Goal: Information Seeking & Learning: Learn about a topic

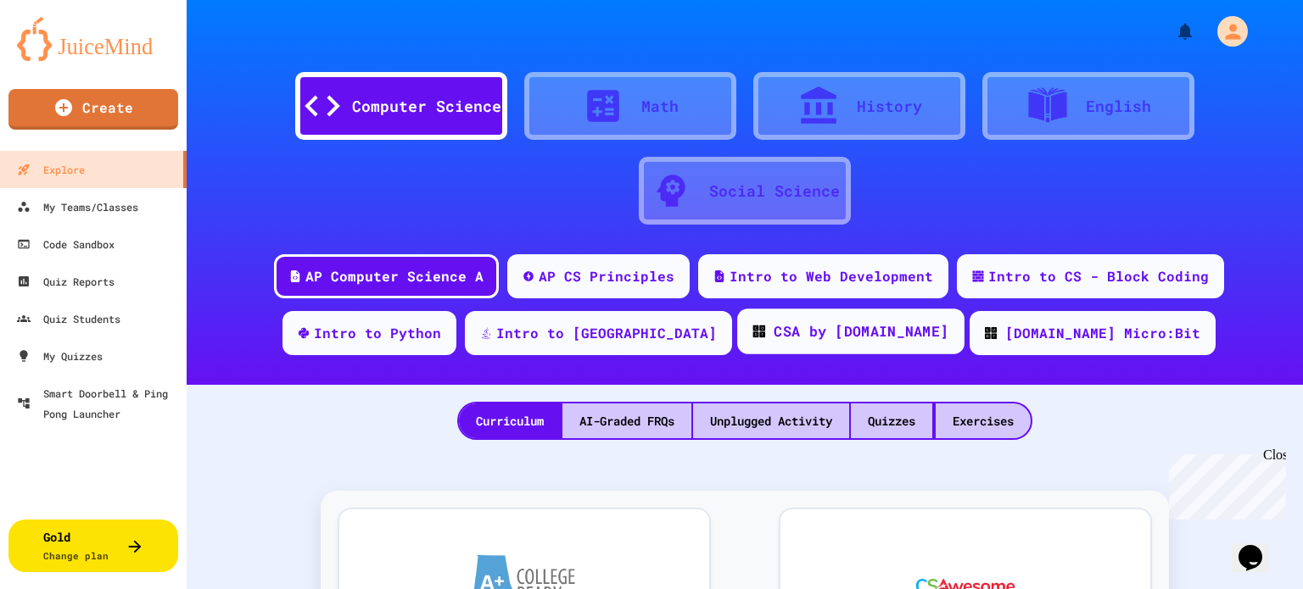
click at [784, 347] on div "CSA by [DOMAIN_NAME]" at bounding box center [850, 332] width 227 height 46
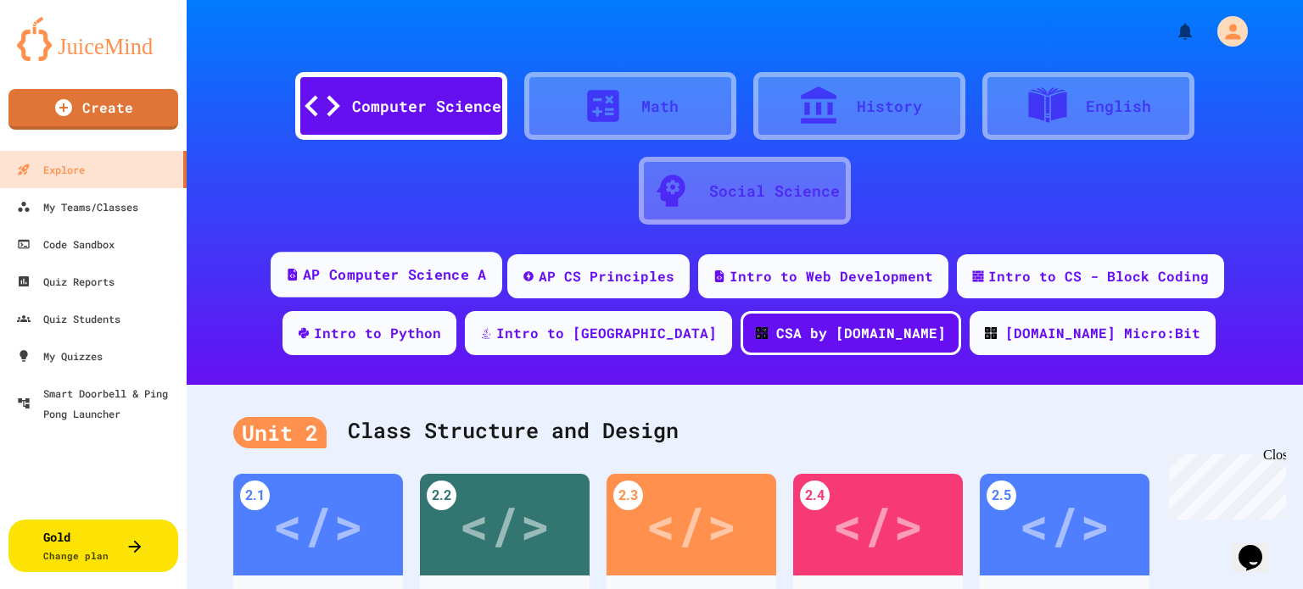
click at [484, 280] on div "AP Computer Science A" at bounding box center [394, 275] width 183 height 21
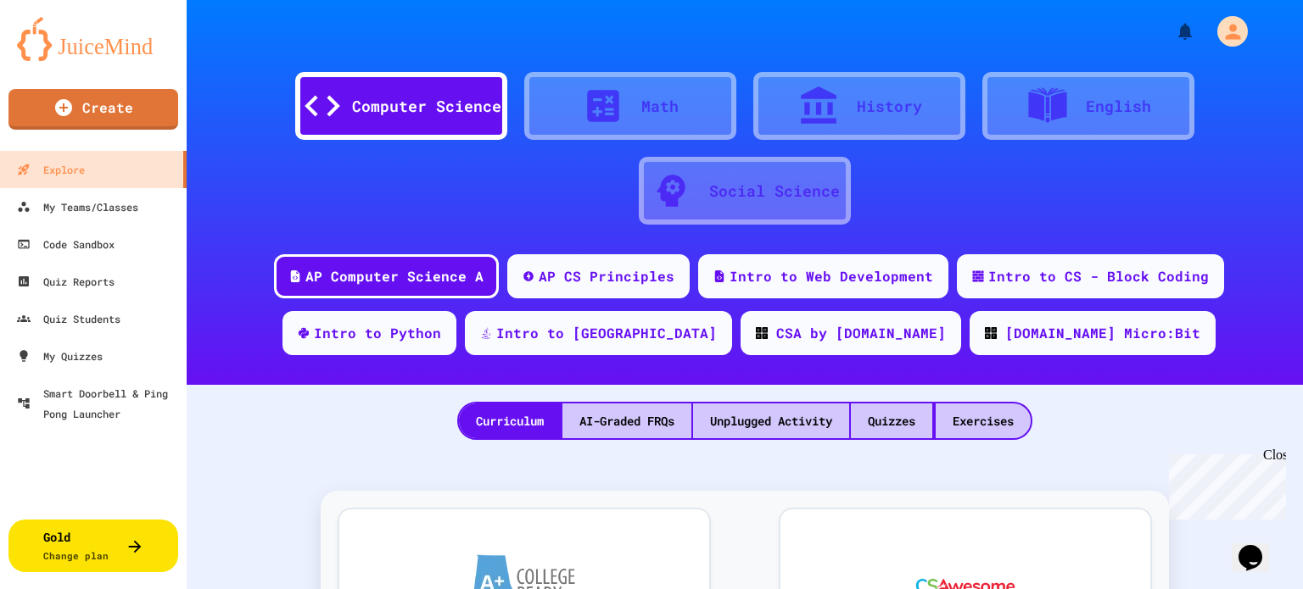
scroll to position [282, 0]
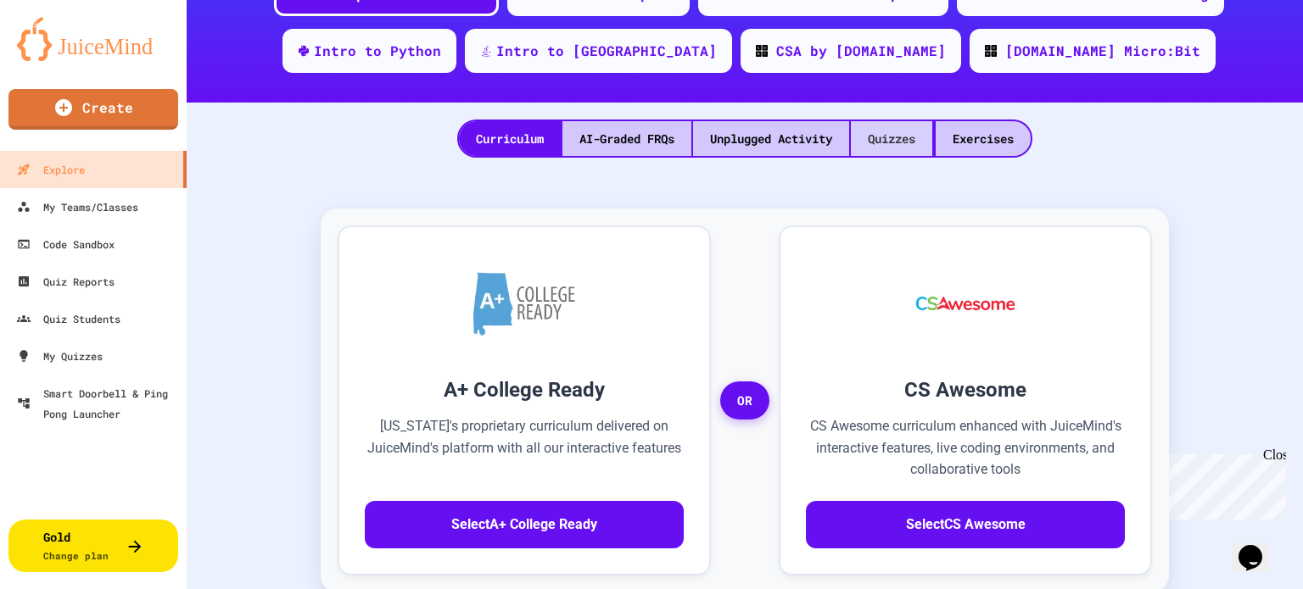
click at [885, 135] on div "Quizzes" at bounding box center [891, 138] width 81 height 35
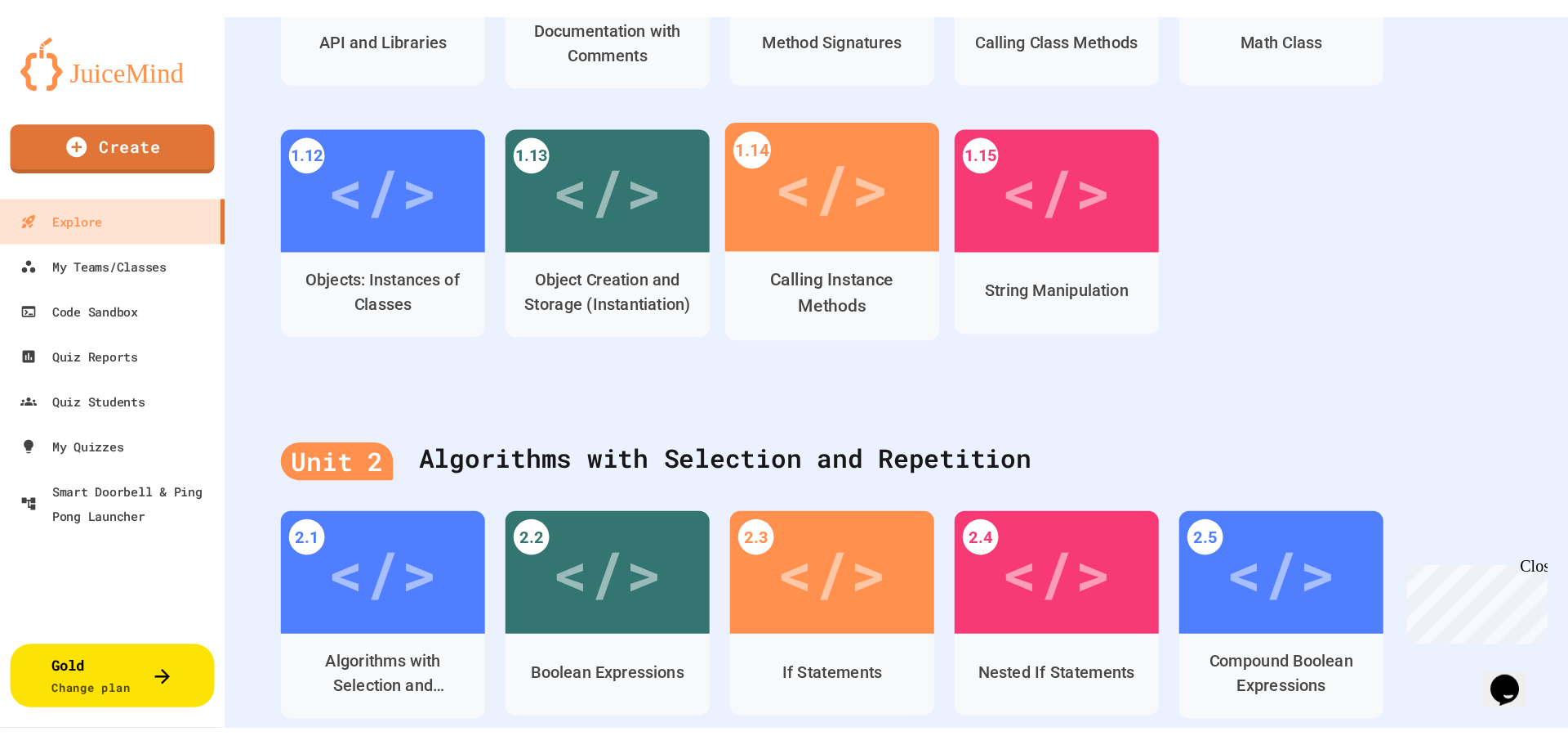
scroll to position [545, 0]
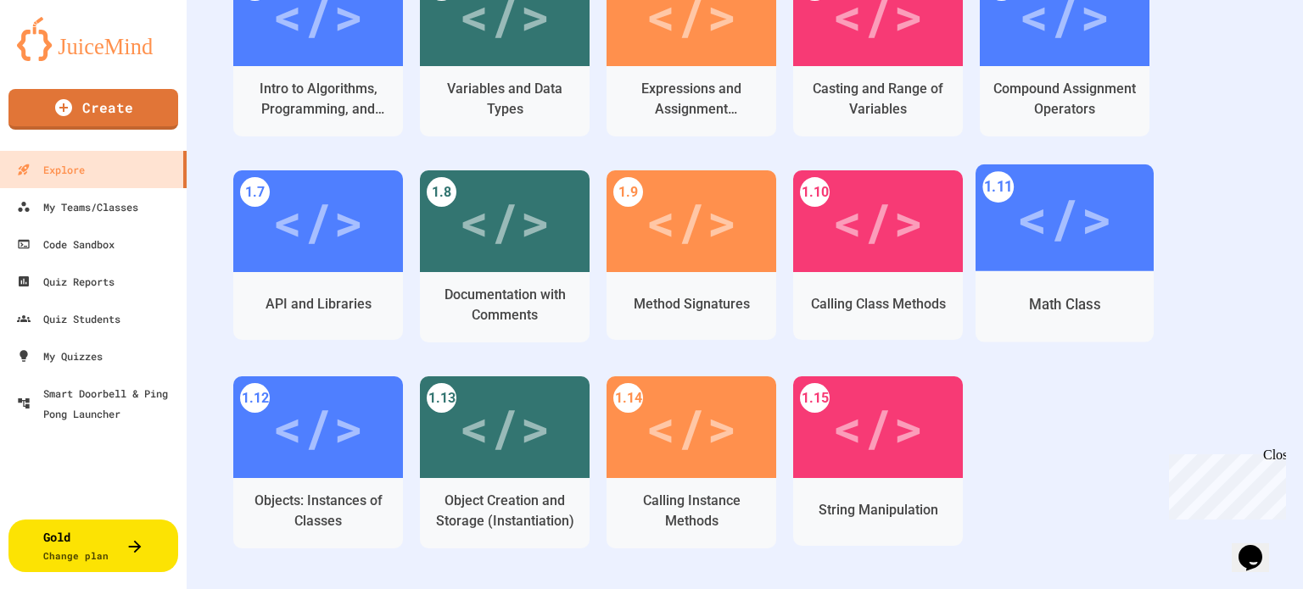
click at [1030, 298] on div "Math Class" at bounding box center [1064, 304] width 71 height 21
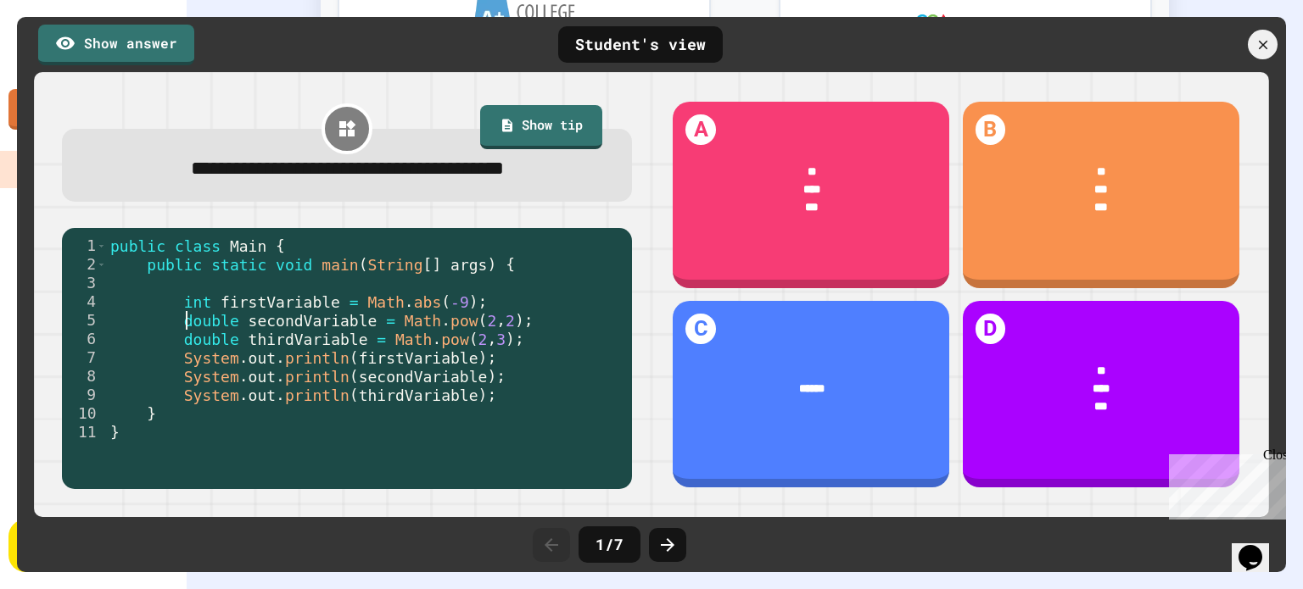
click at [186, 315] on div "public class Main { public static void main ( String [ ] args ) { int firstVari…" at bounding box center [365, 358] width 516 height 243
click at [130, 47] on link "Show answer" at bounding box center [115, 42] width 145 height 42
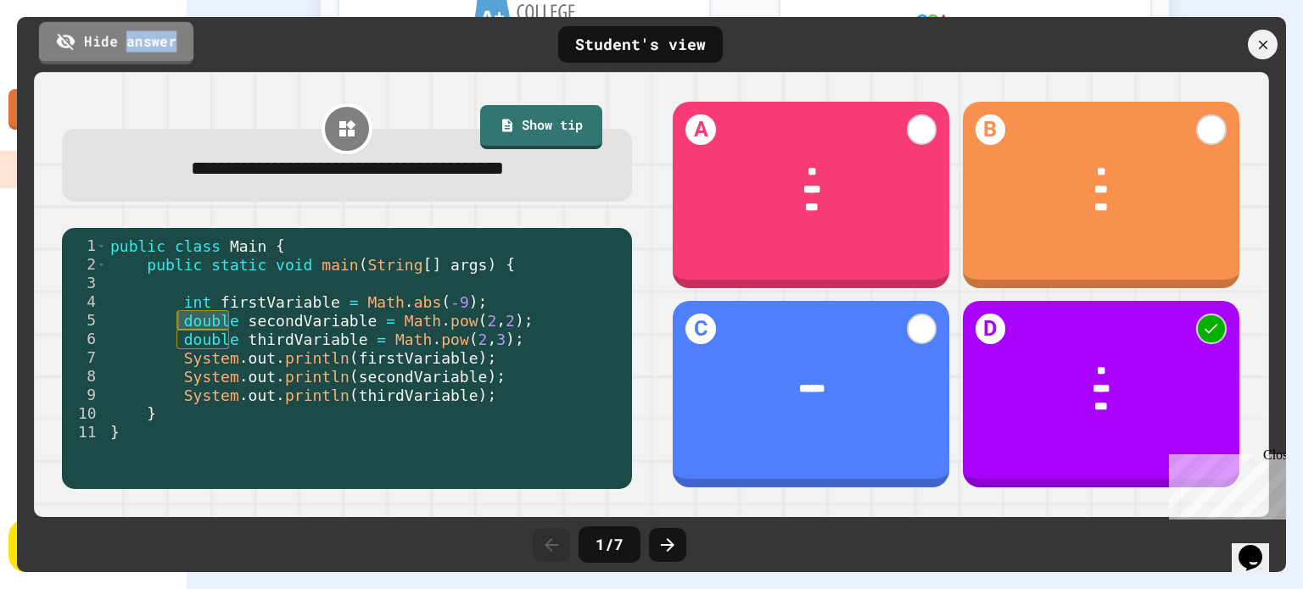
click at [130, 47] on link "Hide answer" at bounding box center [116, 42] width 154 height 42
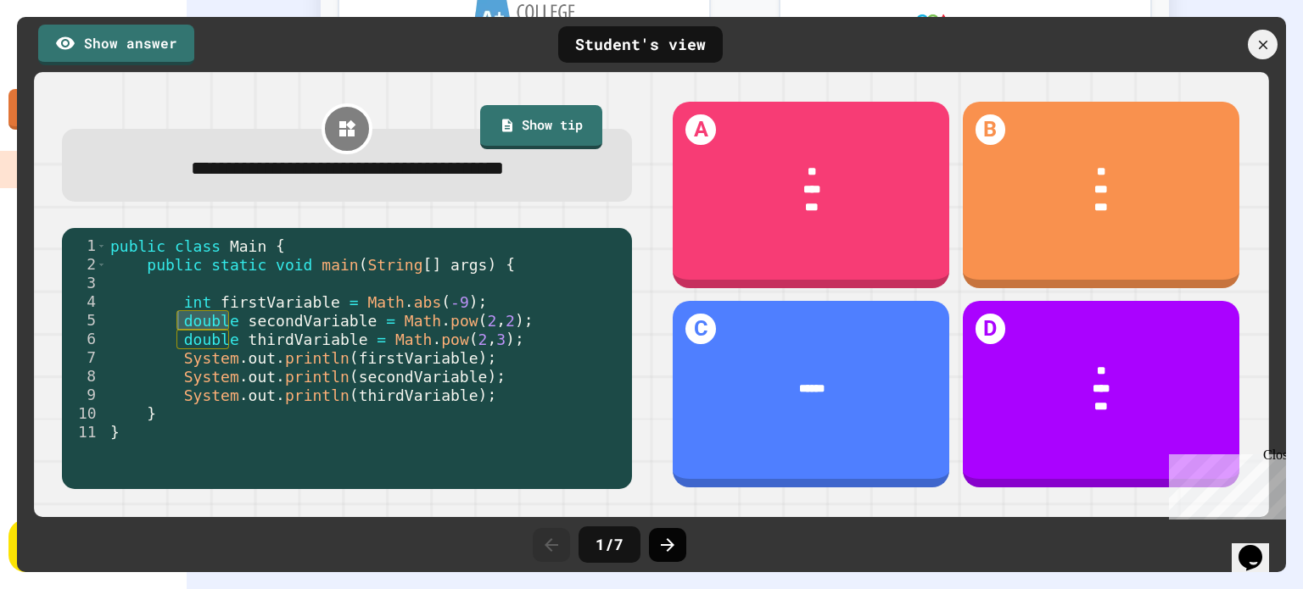
click at [655, 546] on div at bounding box center [667, 545] width 37 height 34
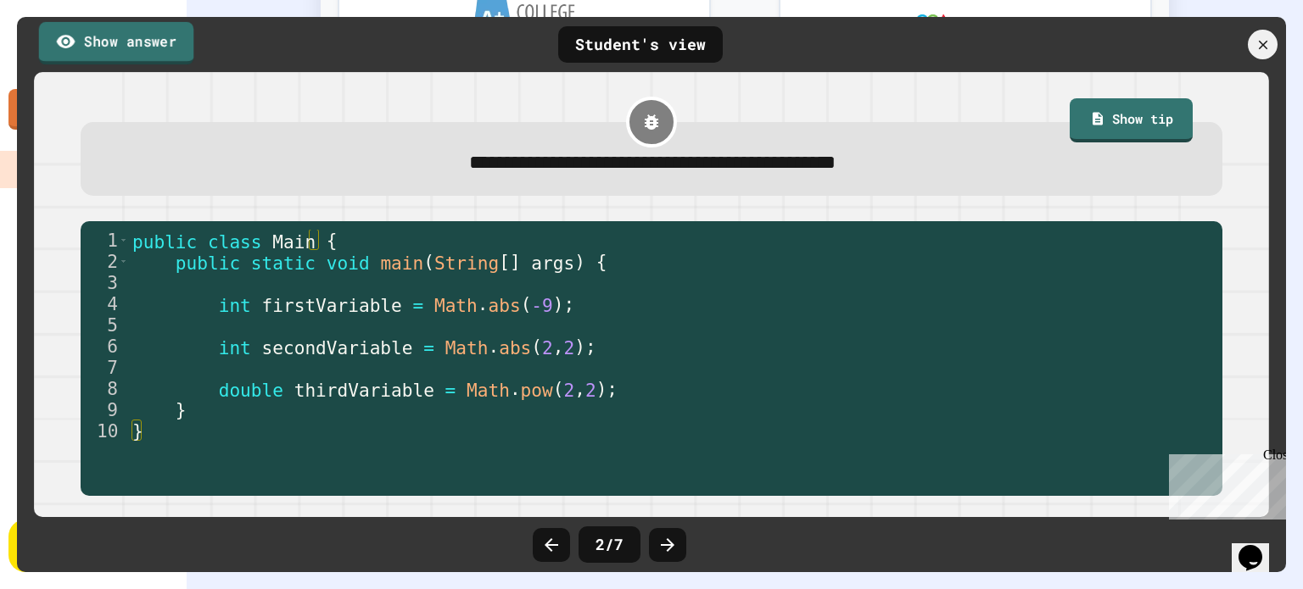
click at [164, 54] on link "Show answer" at bounding box center [116, 42] width 155 height 42
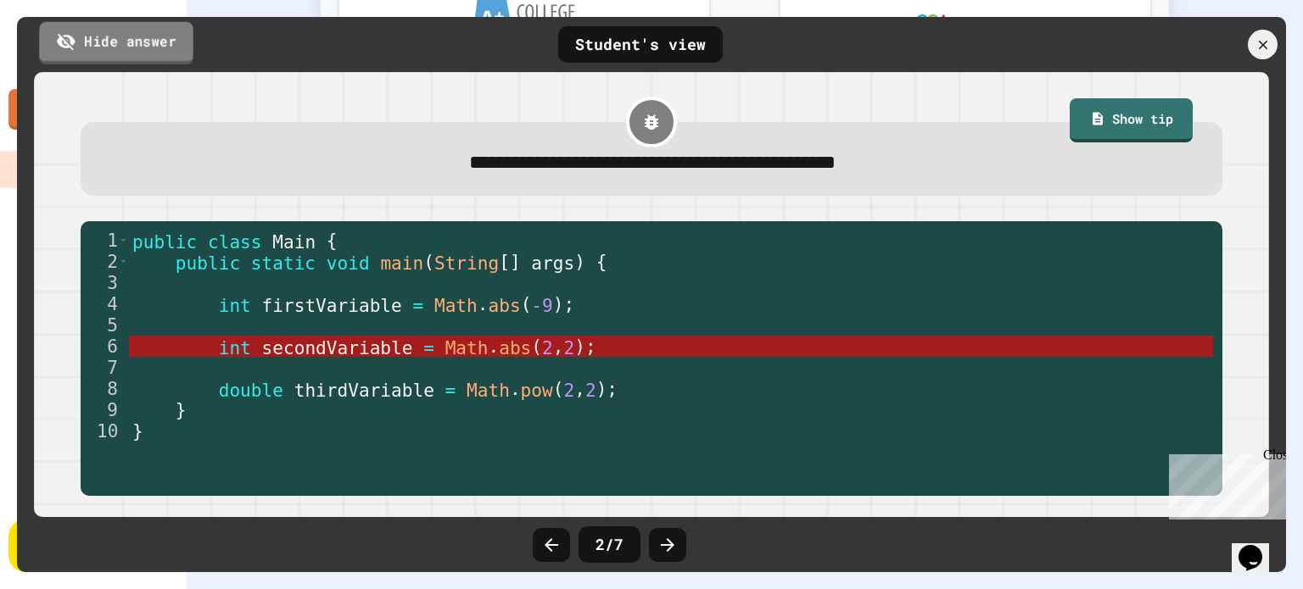
click at [163, 54] on link "Hide answer" at bounding box center [116, 42] width 154 height 42
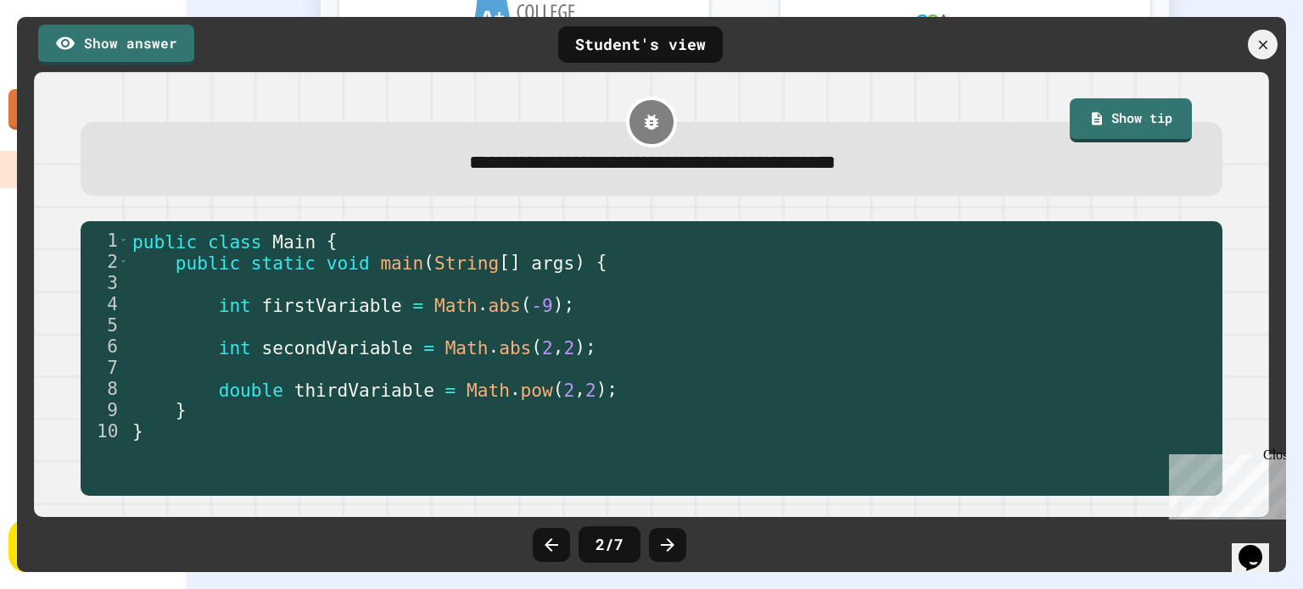
click at [688, 548] on div "2 / 7" at bounding box center [651, 545] width 254 height 51
click at [670, 547] on icon at bounding box center [667, 545] width 20 height 20
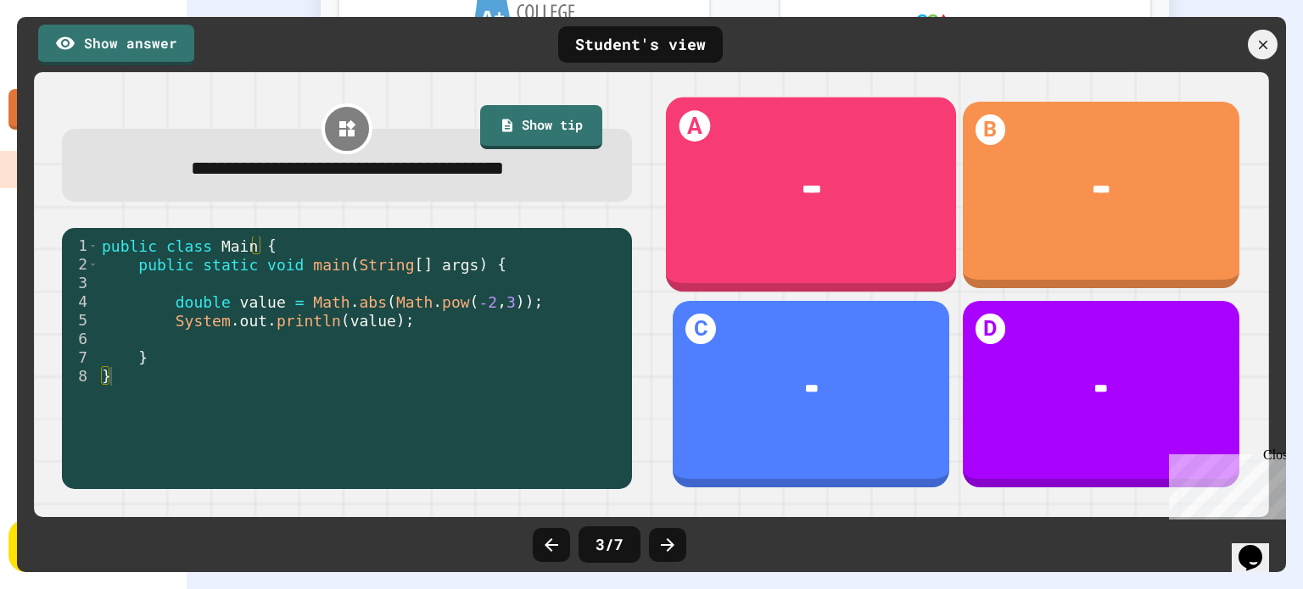
click at [752, 204] on div "****" at bounding box center [811, 191] width 290 height 66
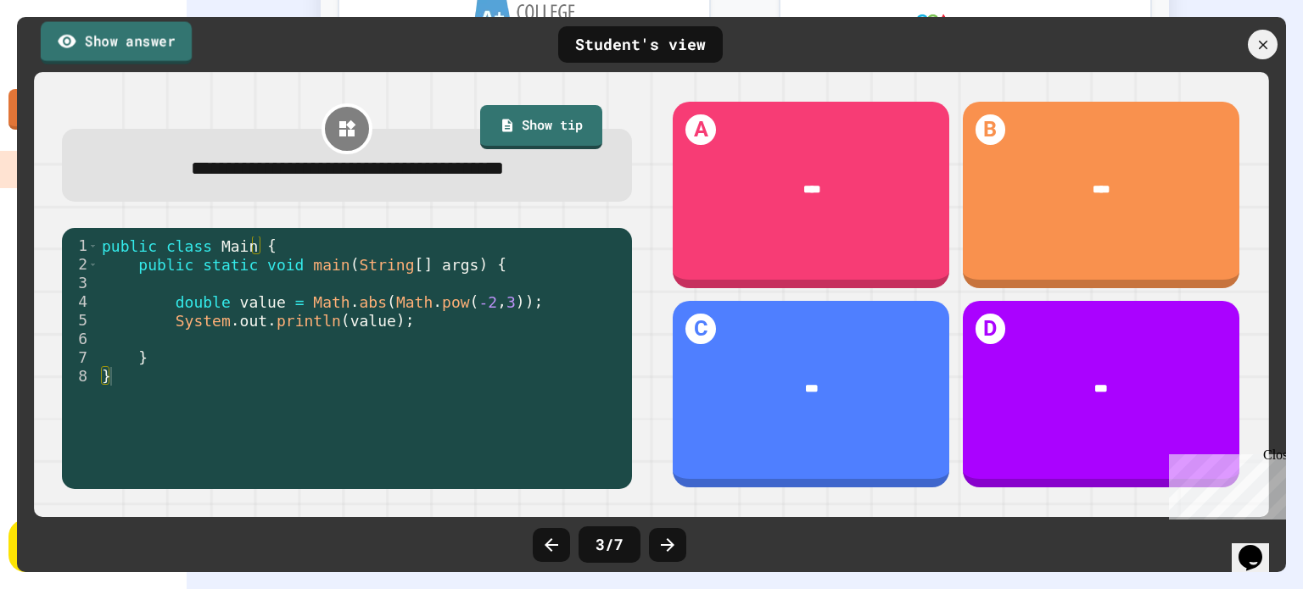
click at [123, 54] on link "Show answer" at bounding box center [116, 42] width 151 height 42
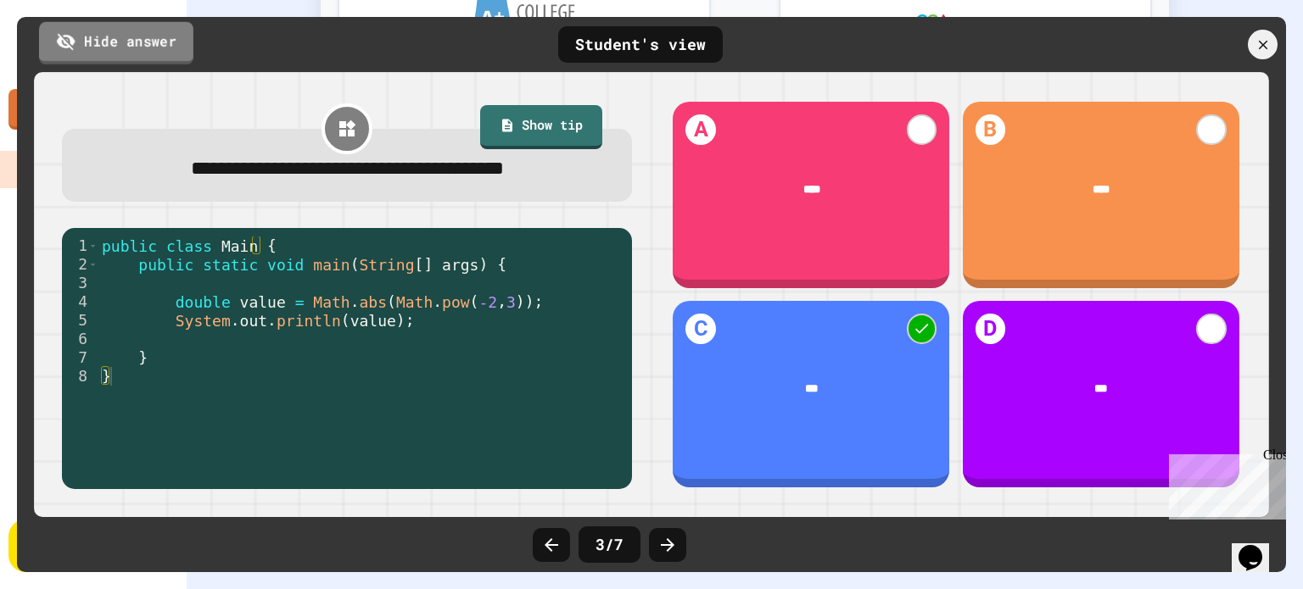
click at [124, 54] on link "Hide answer" at bounding box center [116, 42] width 154 height 42
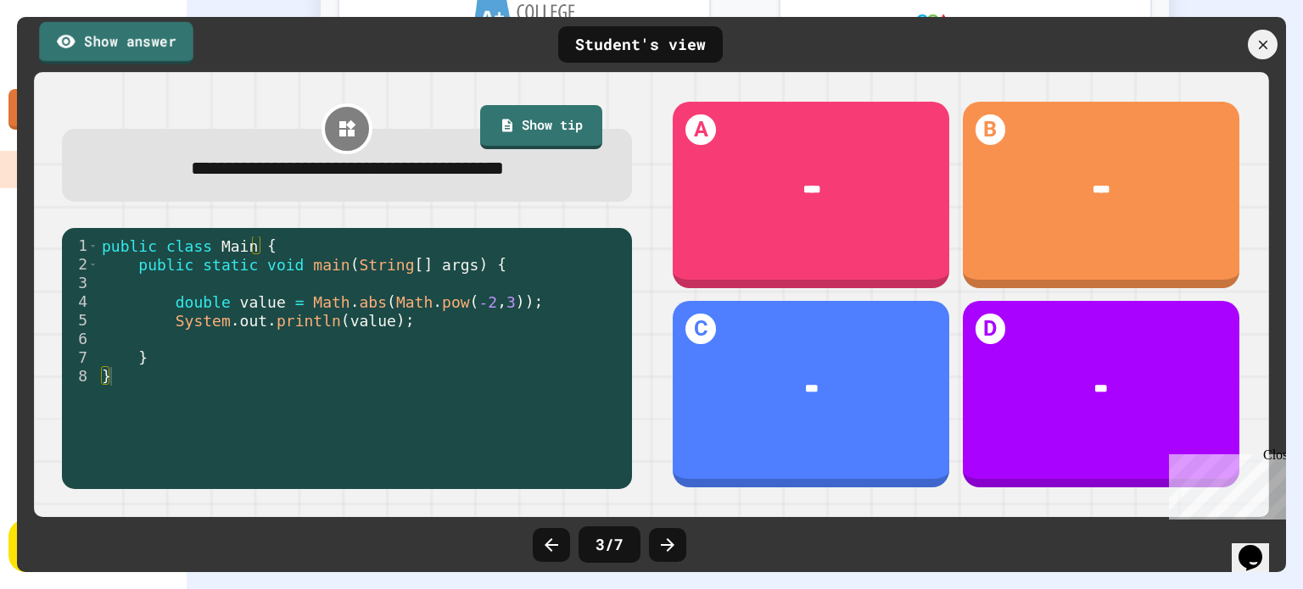
click at [124, 54] on link "Show answer" at bounding box center [116, 42] width 154 height 42
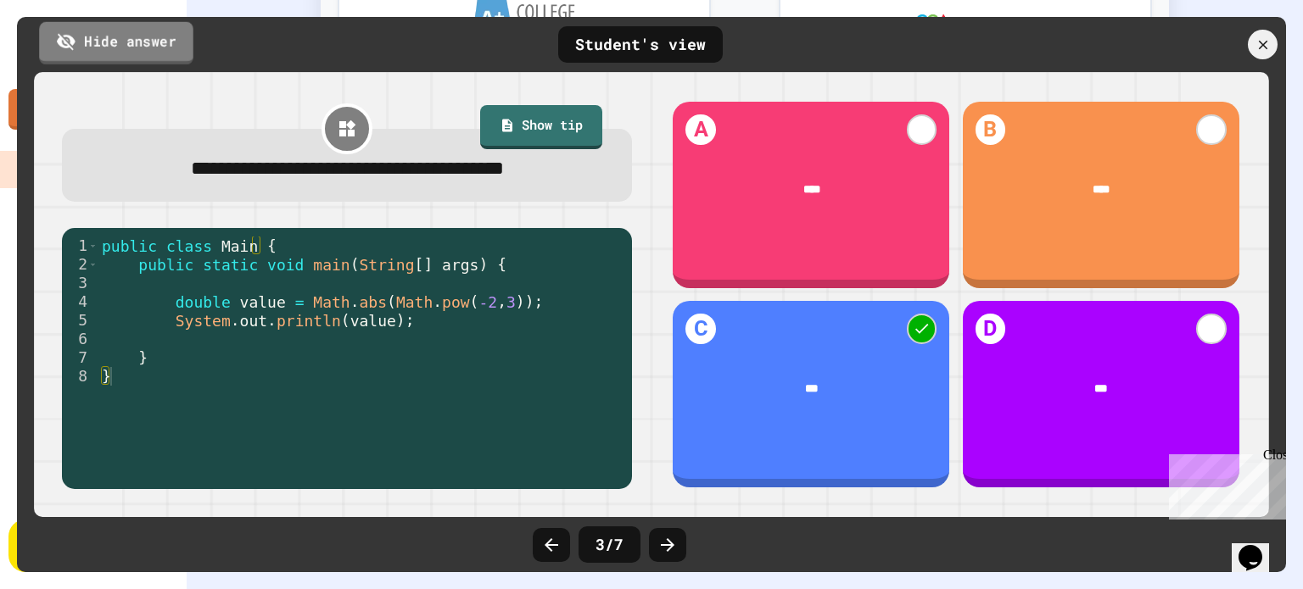
click at [124, 54] on link "Hide answer" at bounding box center [116, 42] width 154 height 42
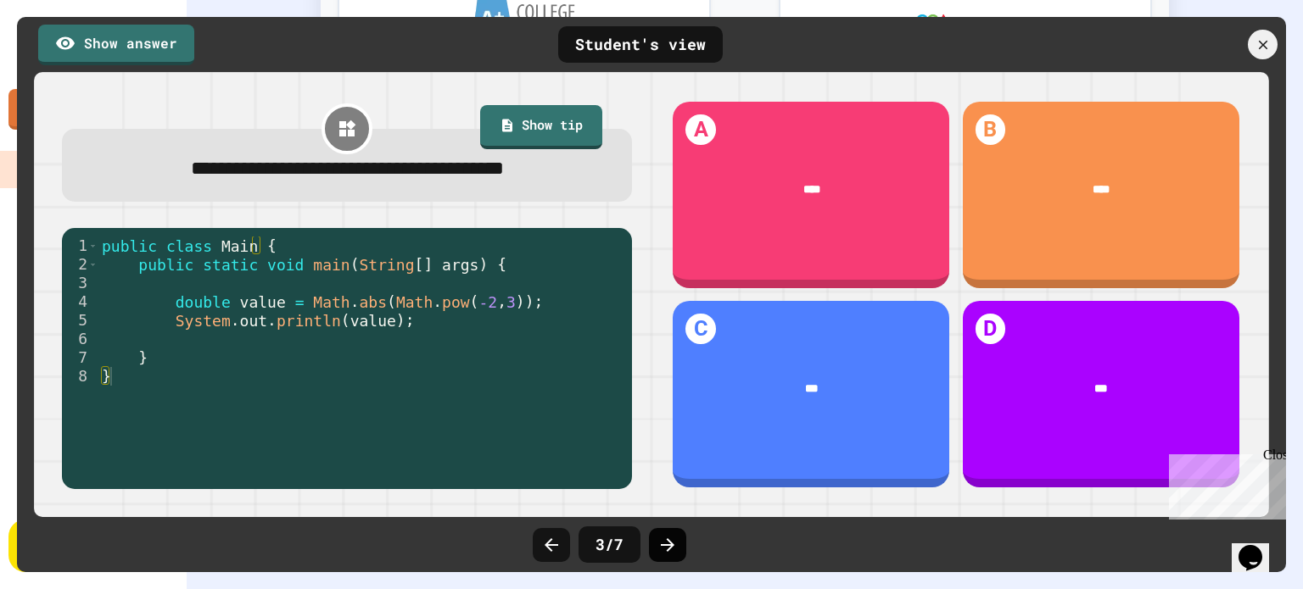
click at [654, 540] on div at bounding box center [667, 545] width 37 height 34
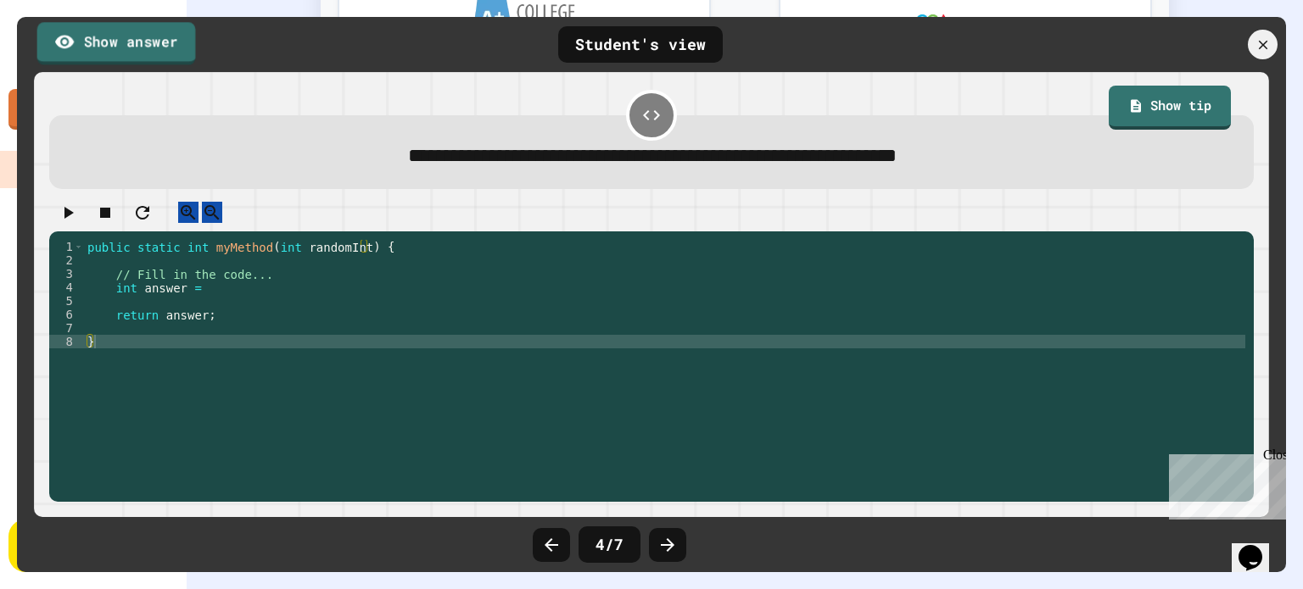
click at [148, 42] on link "Show answer" at bounding box center [116, 43] width 159 height 42
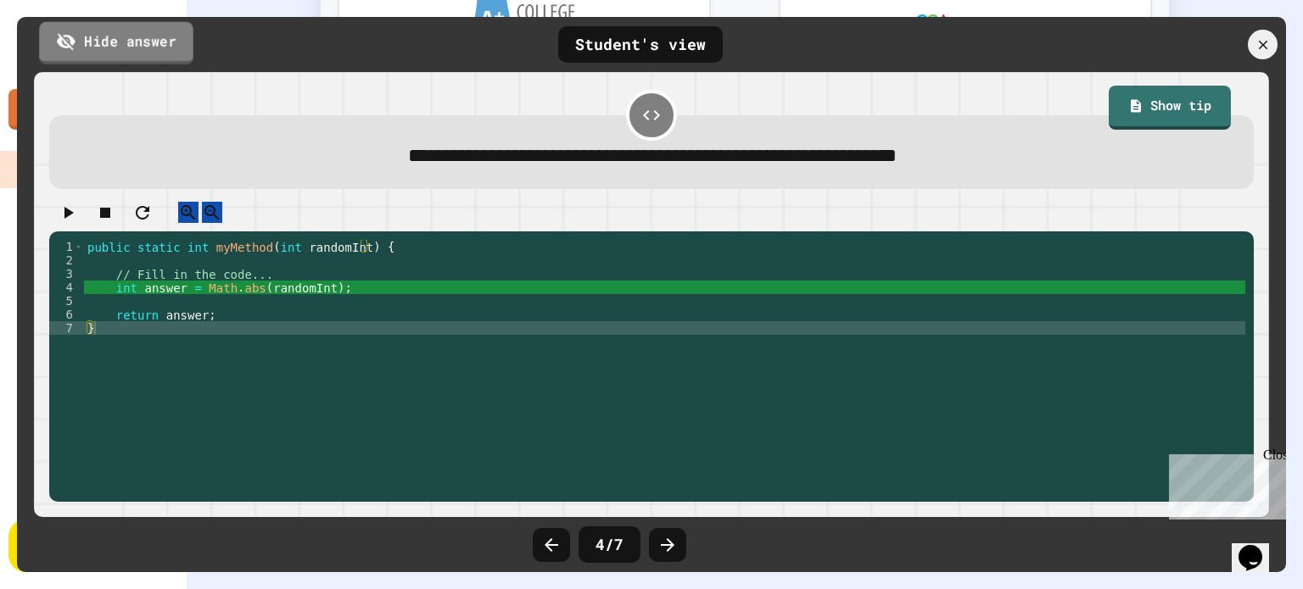
click at [149, 41] on link "Hide answer" at bounding box center [116, 42] width 154 height 42
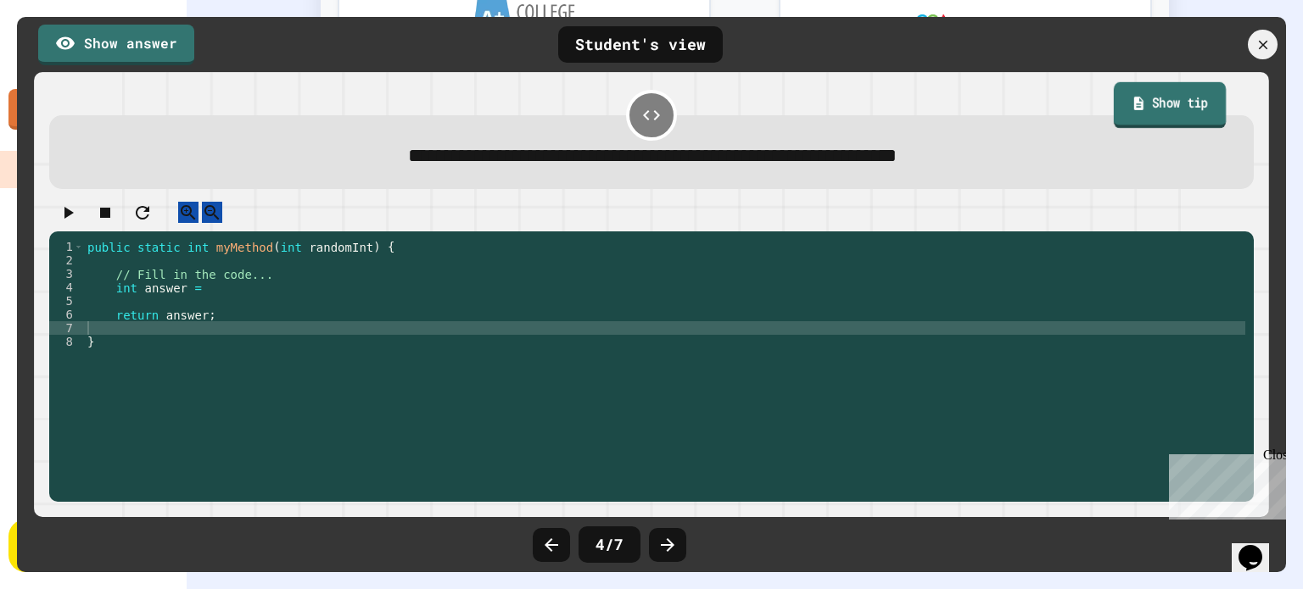
click at [1153, 100] on link "Show tip" at bounding box center [1170, 105] width 112 height 46
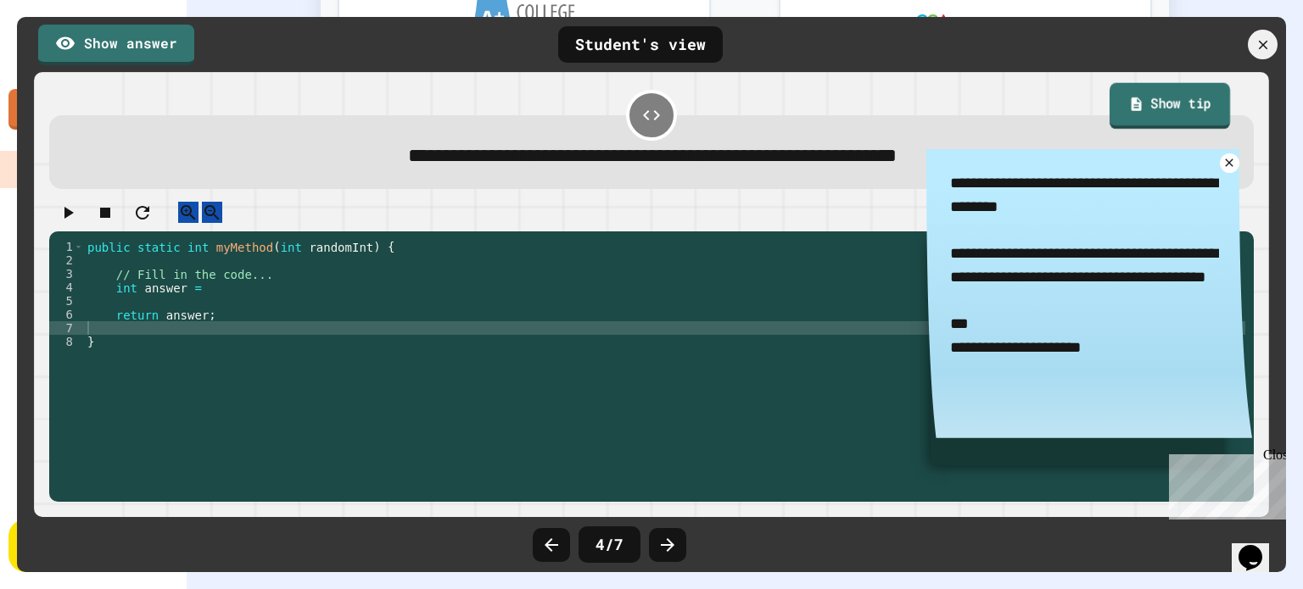
click at [1152, 101] on link "Show tip" at bounding box center [1169, 106] width 120 height 46
click at [78, 223] on icon "button" at bounding box center [68, 213] width 20 height 20
click at [176, 44] on link "Show answer" at bounding box center [117, 41] width 142 height 42
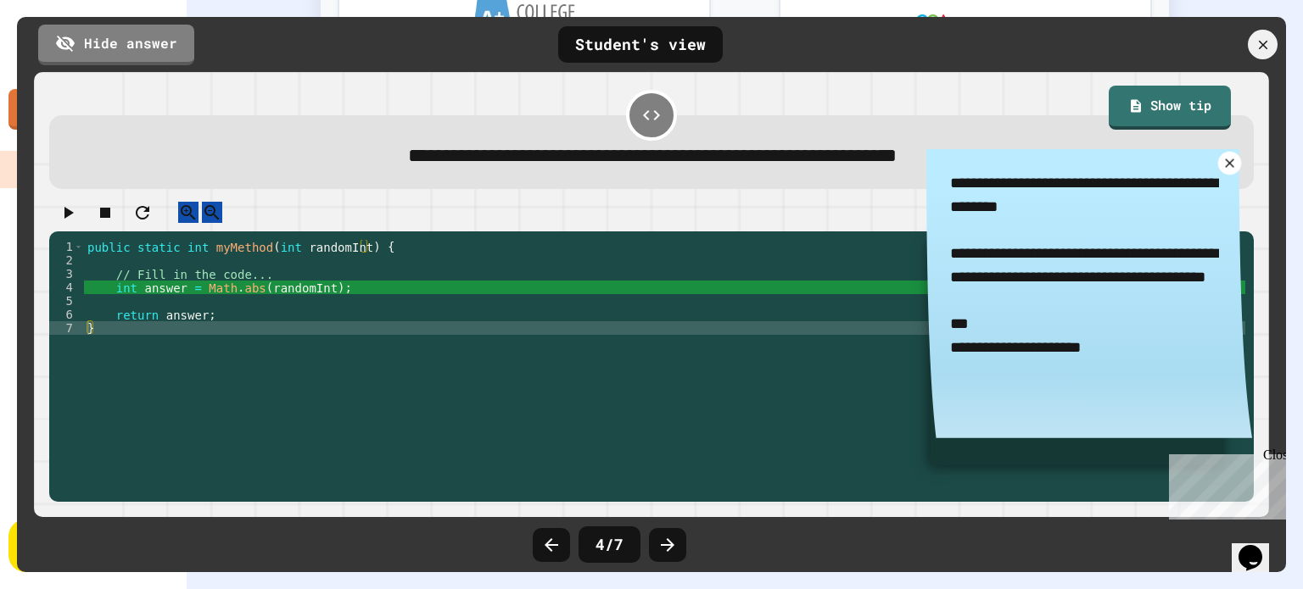
click at [1225, 162] on icon at bounding box center [1229, 163] width 9 height 9
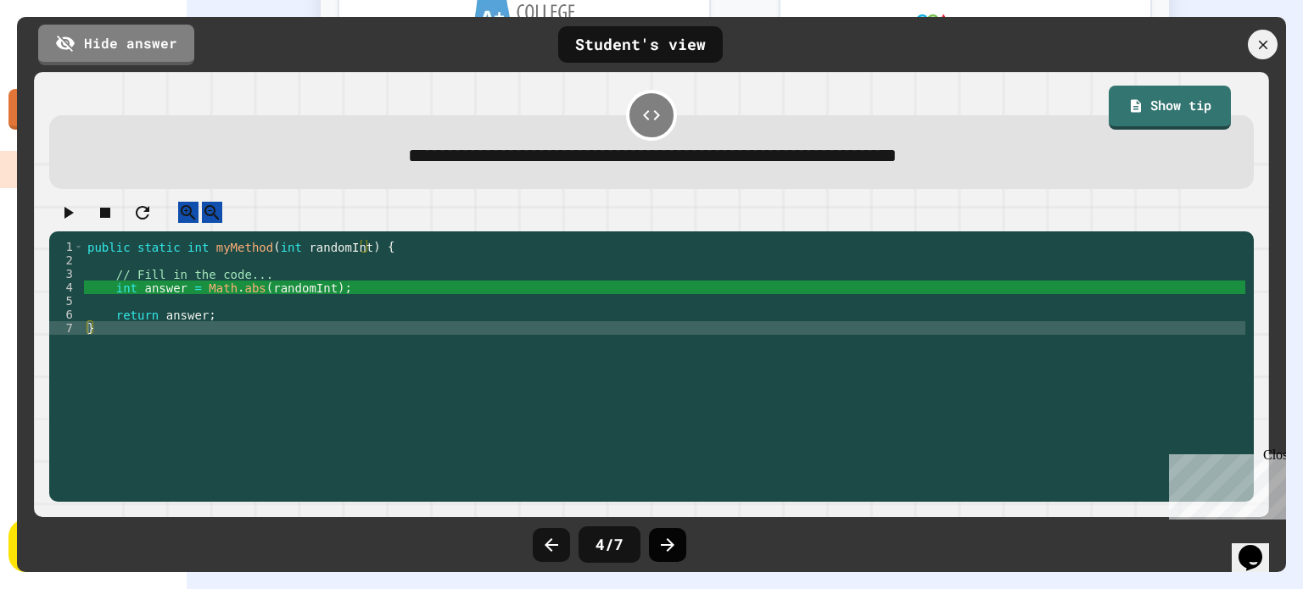
click at [682, 545] on div at bounding box center [667, 545] width 37 height 34
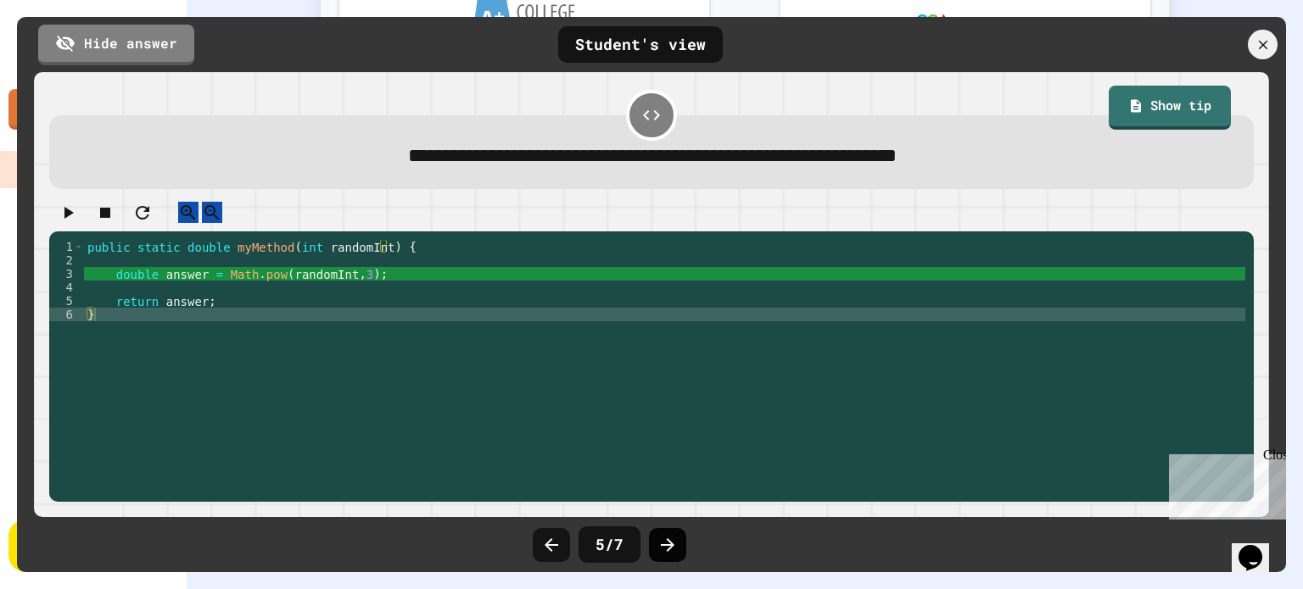
click at [671, 546] on icon at bounding box center [668, 546] width 14 height 14
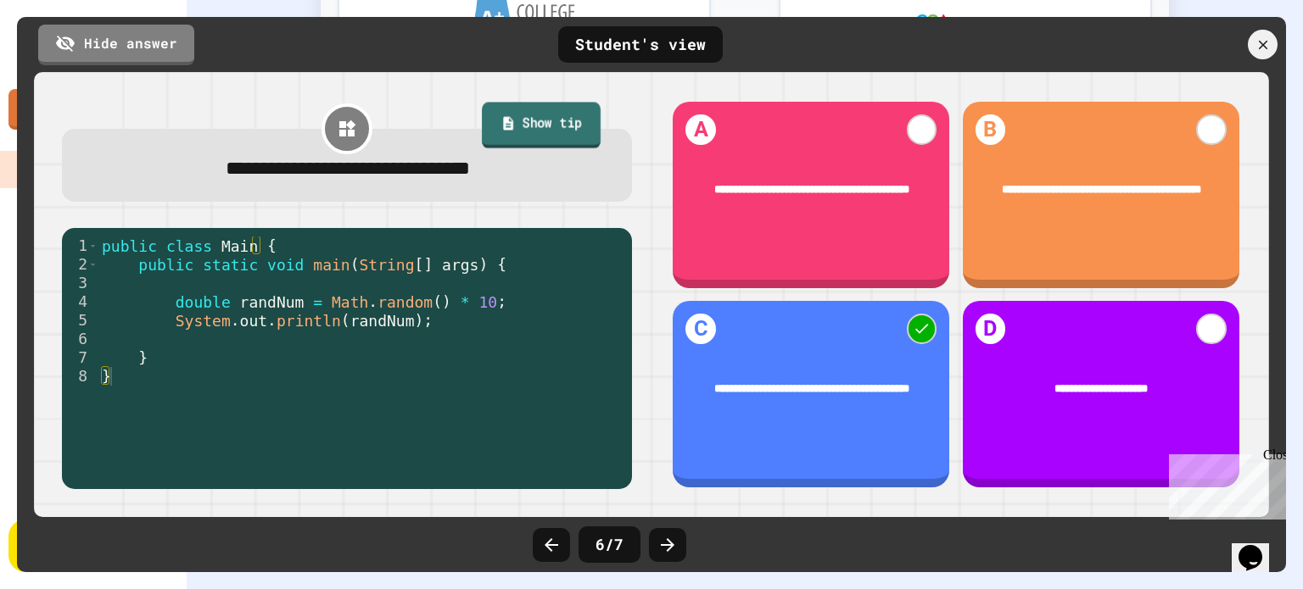
click at [545, 128] on link "Show tip" at bounding box center [541, 126] width 119 height 46
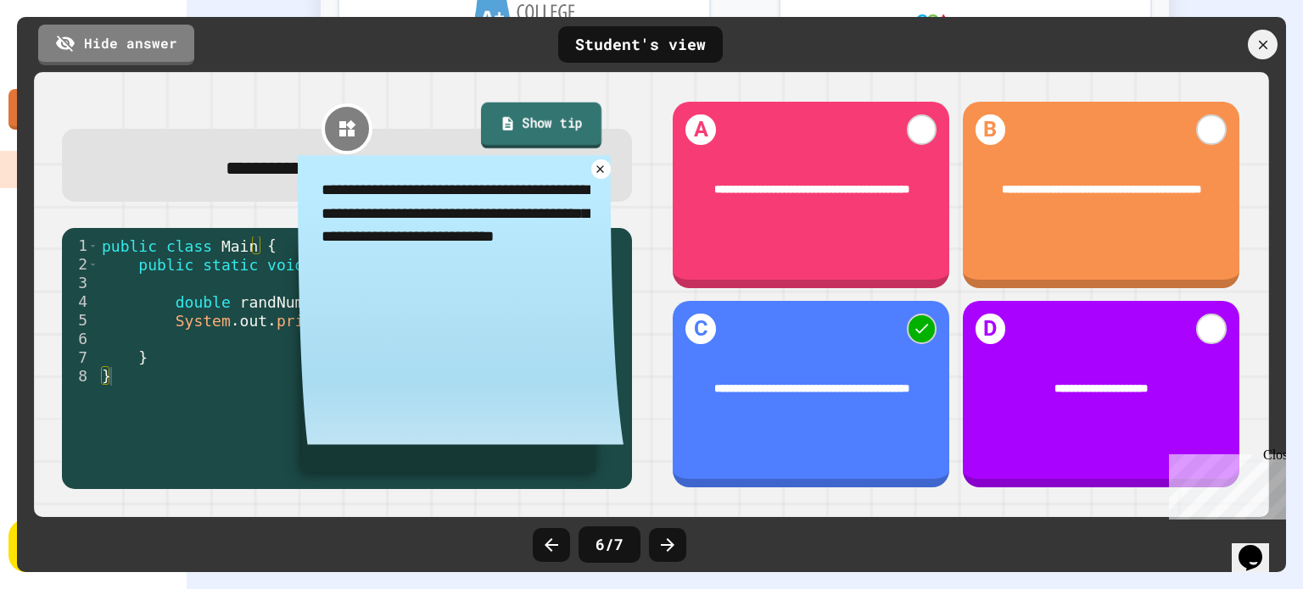
click at [543, 128] on link "Show tip" at bounding box center [541, 126] width 120 height 46
click at [479, 124] on link "Show tip" at bounding box center [541, 126] width 125 height 46
click at [558, 131] on link "Show tip" at bounding box center [541, 128] width 120 height 44
click at [587, 180] on textarea "**********" at bounding box center [461, 225] width 326 height 141
click at [600, 180] on textarea "**********" at bounding box center [461, 225] width 326 height 141
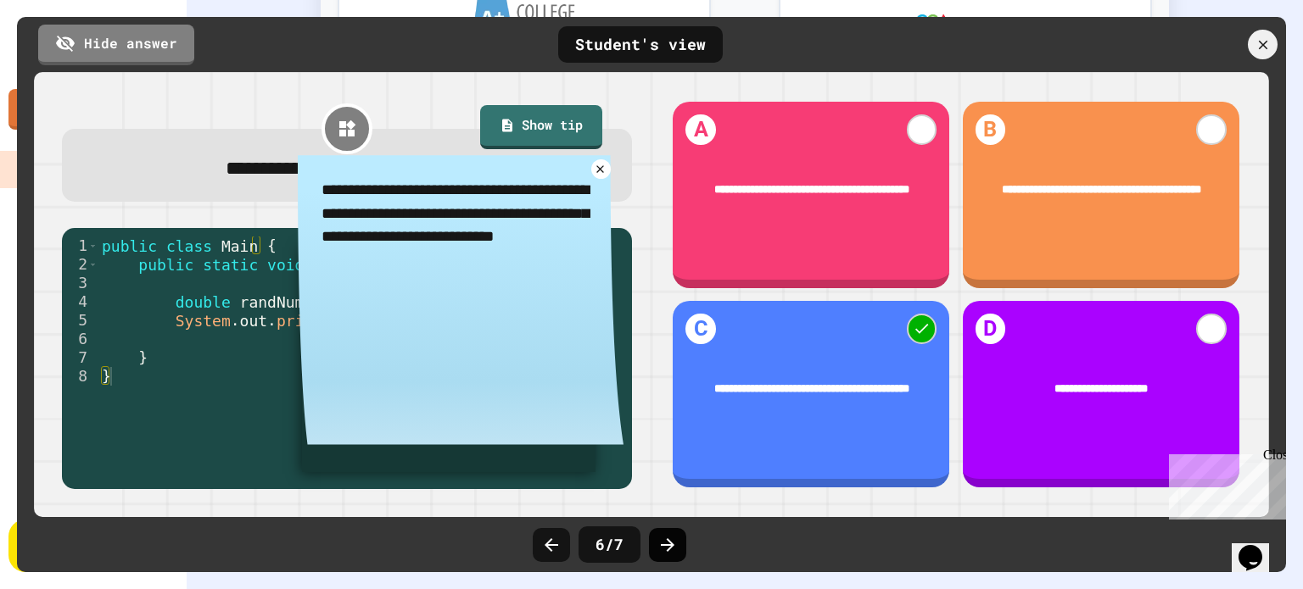
click at [659, 543] on icon at bounding box center [667, 545] width 20 height 20
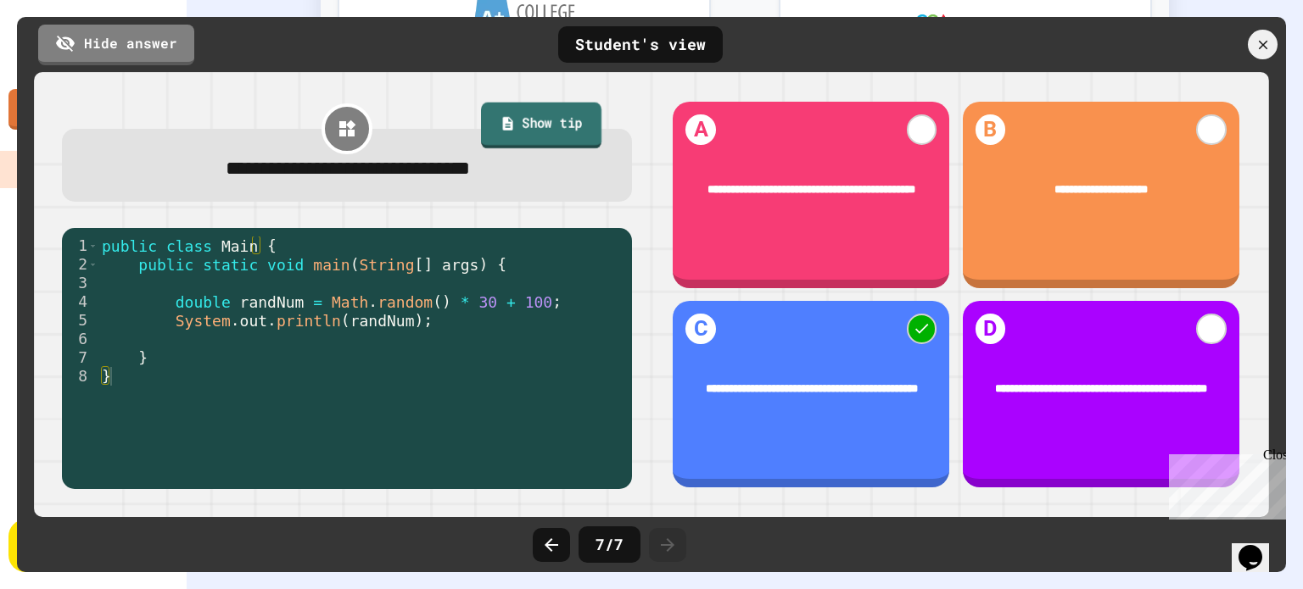
click at [532, 113] on link "Show tip" at bounding box center [541, 126] width 120 height 46
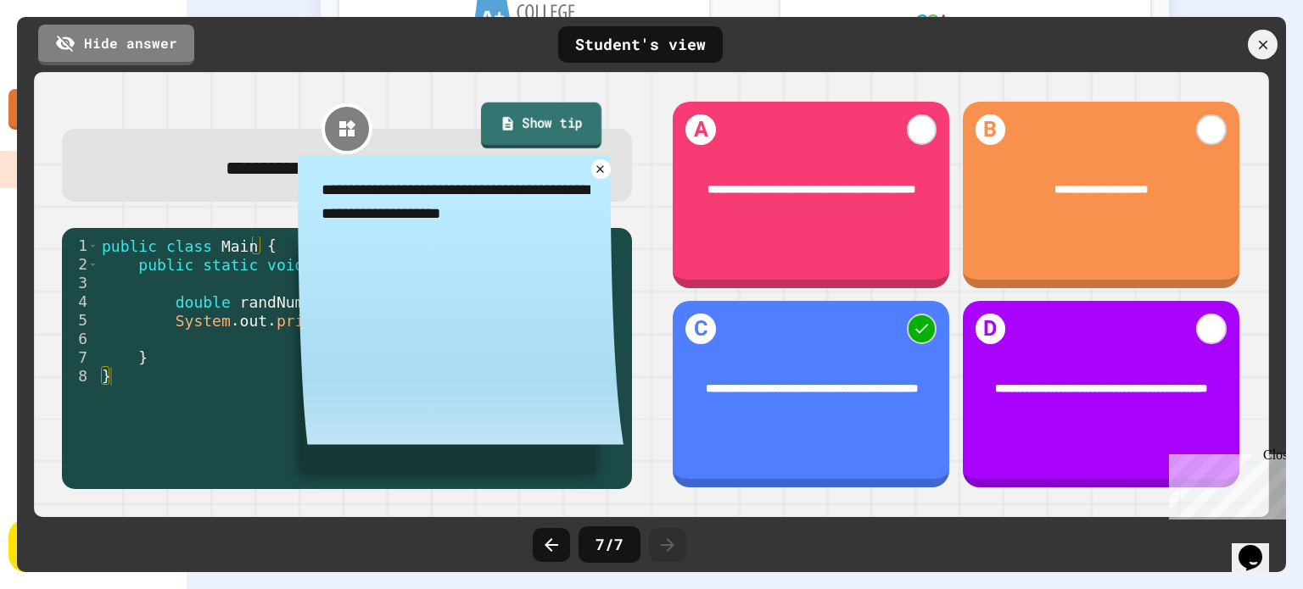
click at [533, 121] on link "Show tip" at bounding box center [541, 126] width 120 height 46
click at [594, 165] on icon at bounding box center [601, 169] width 14 height 14
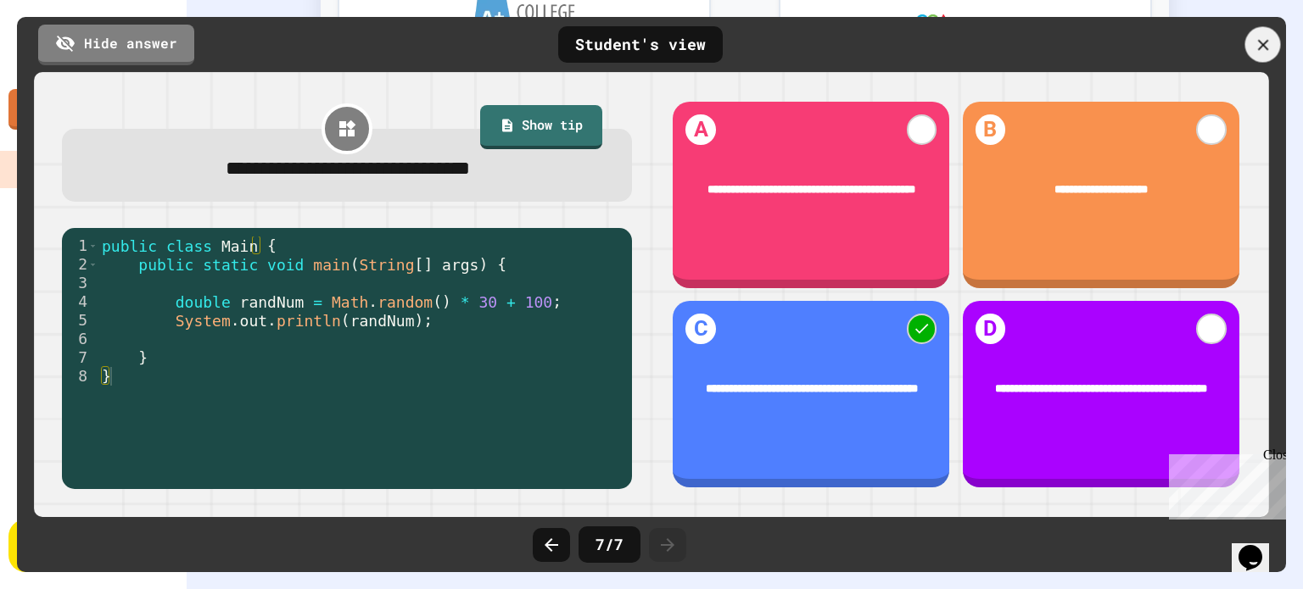
click at [1269, 53] on div at bounding box center [1263, 45] width 36 height 36
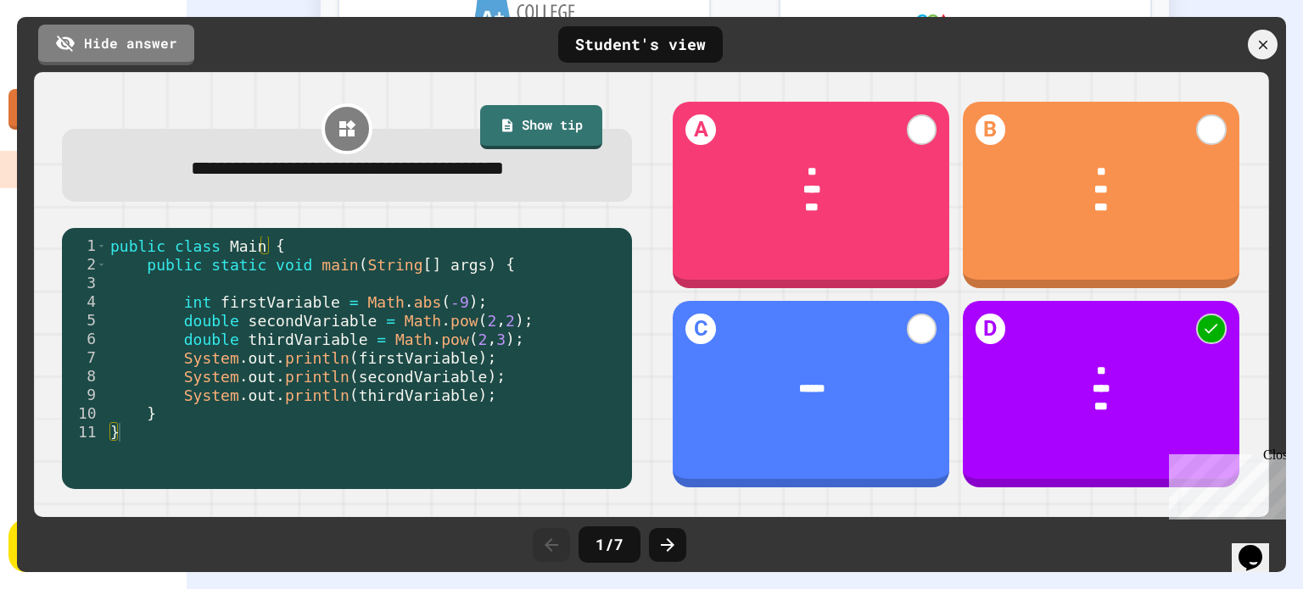
click at [1259, 55] on div at bounding box center [1263, 45] width 30 height 30
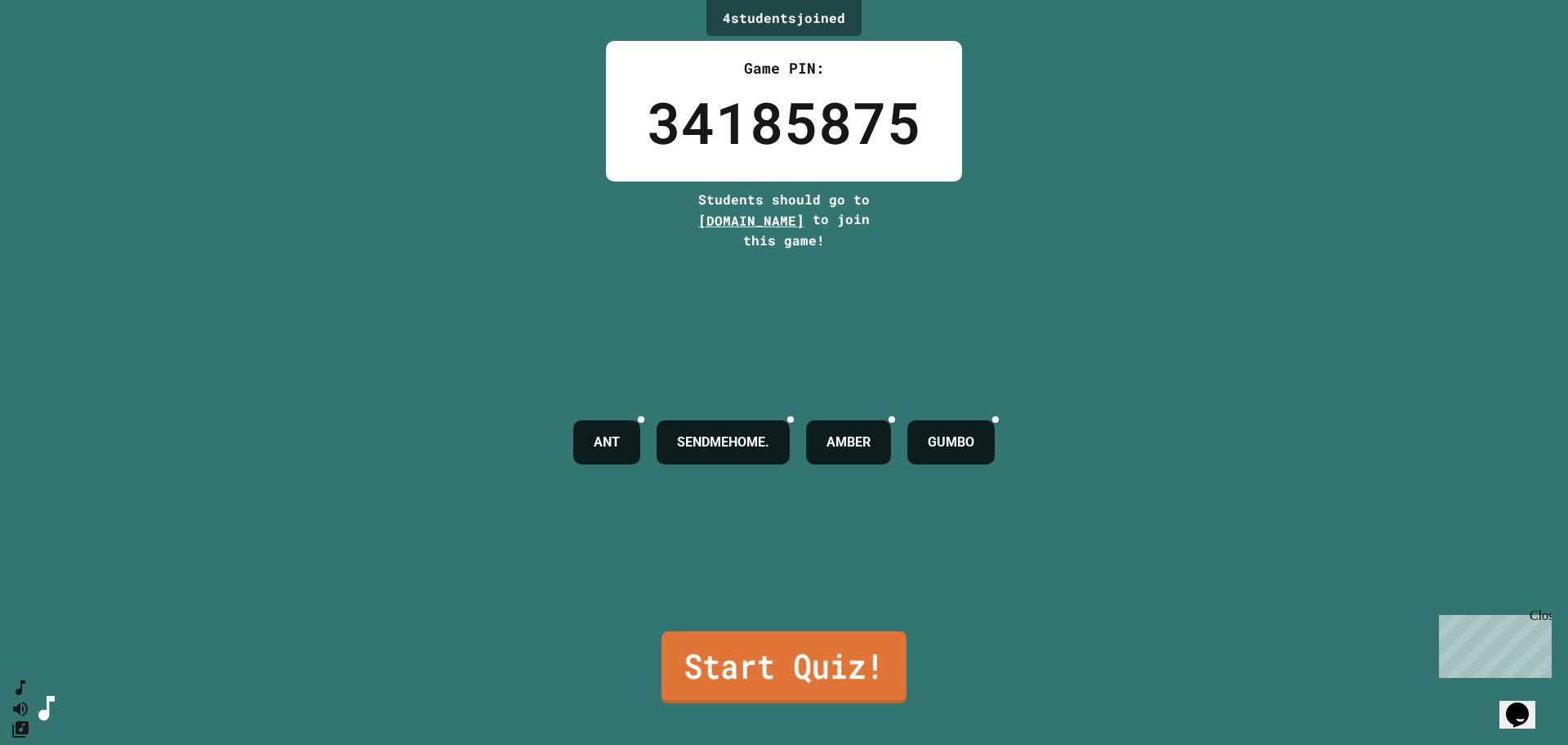
click at [855, 568] on link "Start Quiz!" at bounding box center [784, 667] width 245 height 72
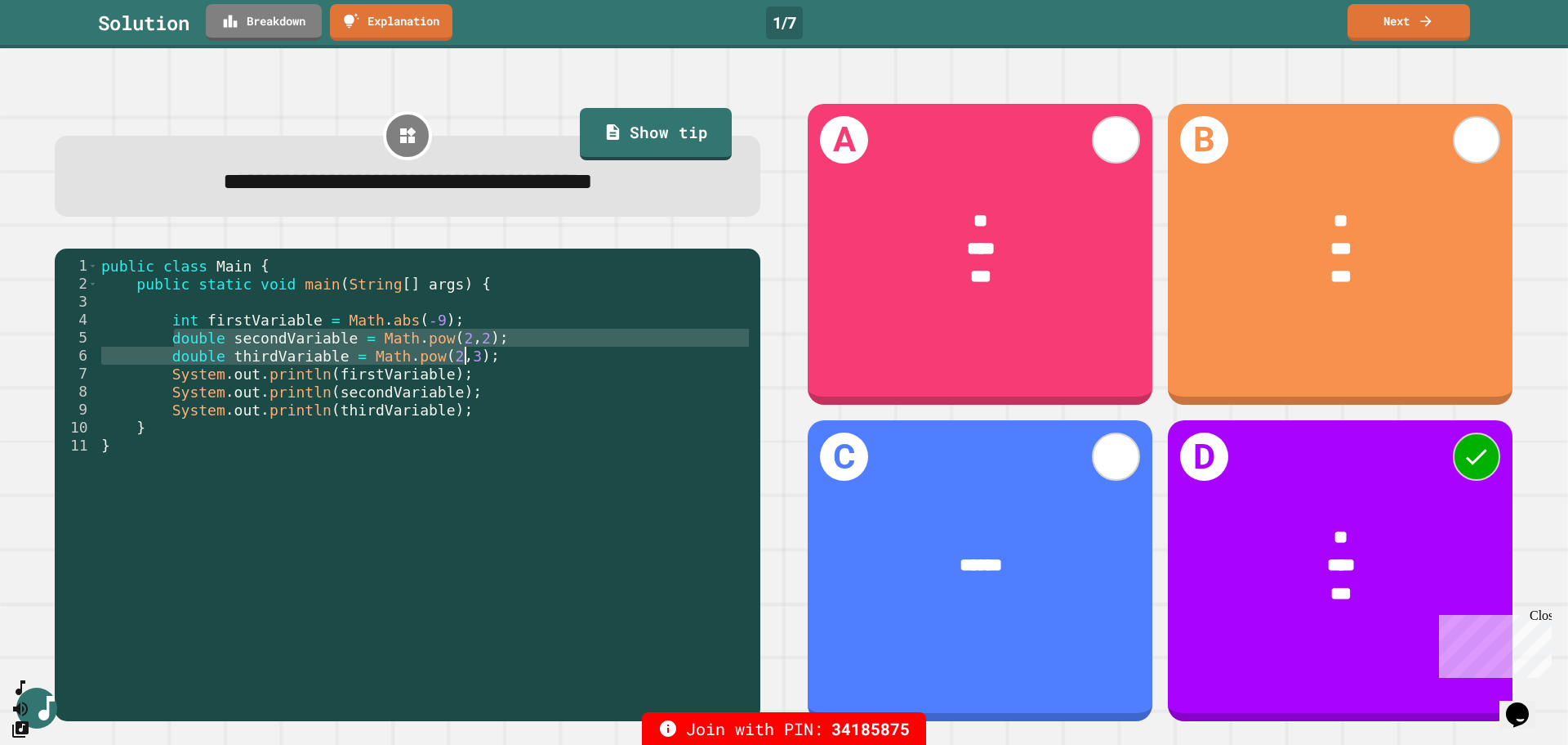
drag, startPoint x: 173, startPoint y: 348, endPoint x: 474, endPoint y: 357, distance: 301.1
click at [474, 357] on div "public class Main { public static void main ( String [ ] args ) { int firstVari…" at bounding box center [425, 481] width 654 height 449
click at [474, 357] on div "public class Main { public static void main ( String [ ] args ) { int firstVari…" at bounding box center [425, 463] width 654 height 413
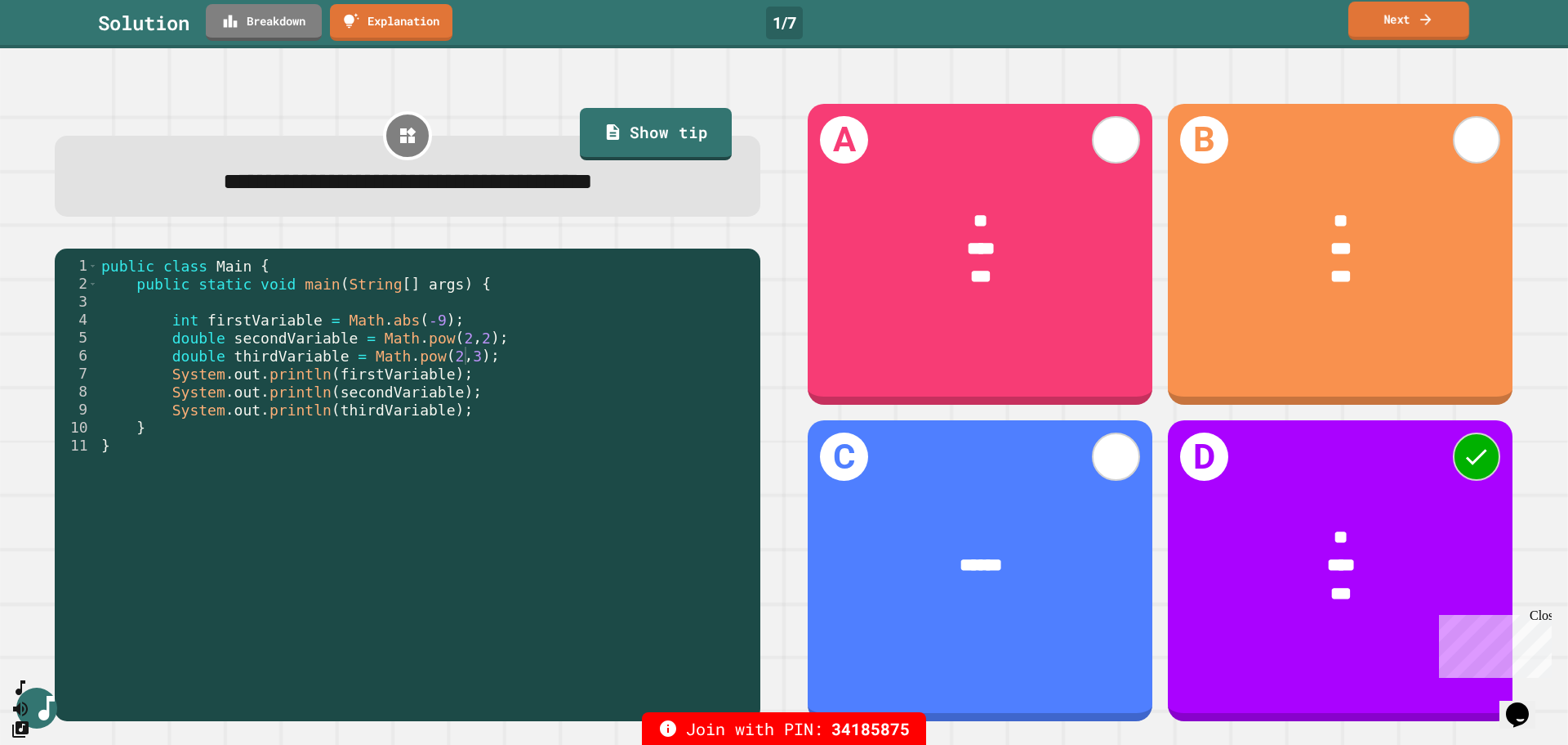
click at [1254, 27] on link "Next" at bounding box center [1409, 21] width 121 height 39
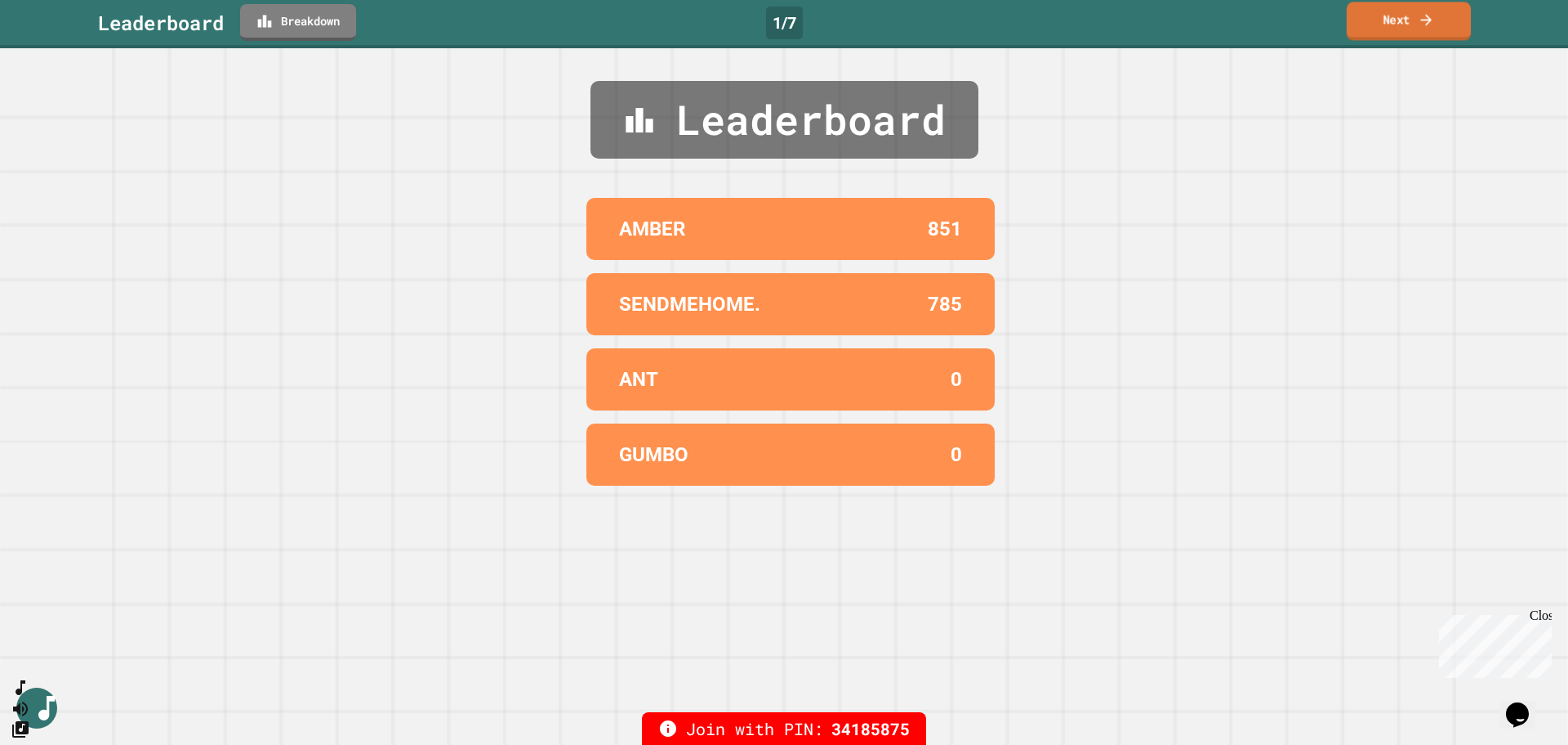
click at [1254, 26] on link "Next" at bounding box center [1408, 21] width 124 height 39
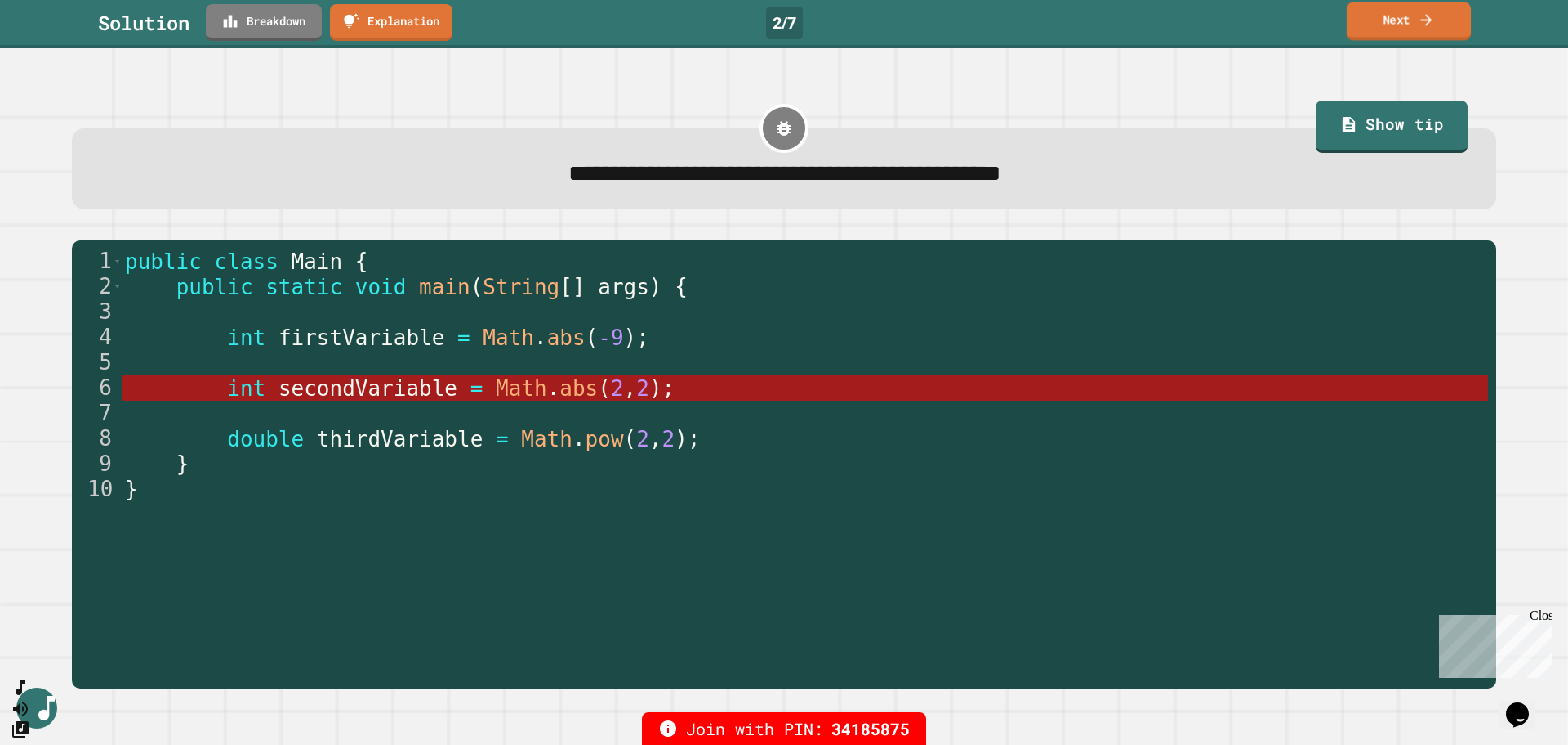
click at [1254, 18] on link "Next" at bounding box center [1408, 21] width 124 height 39
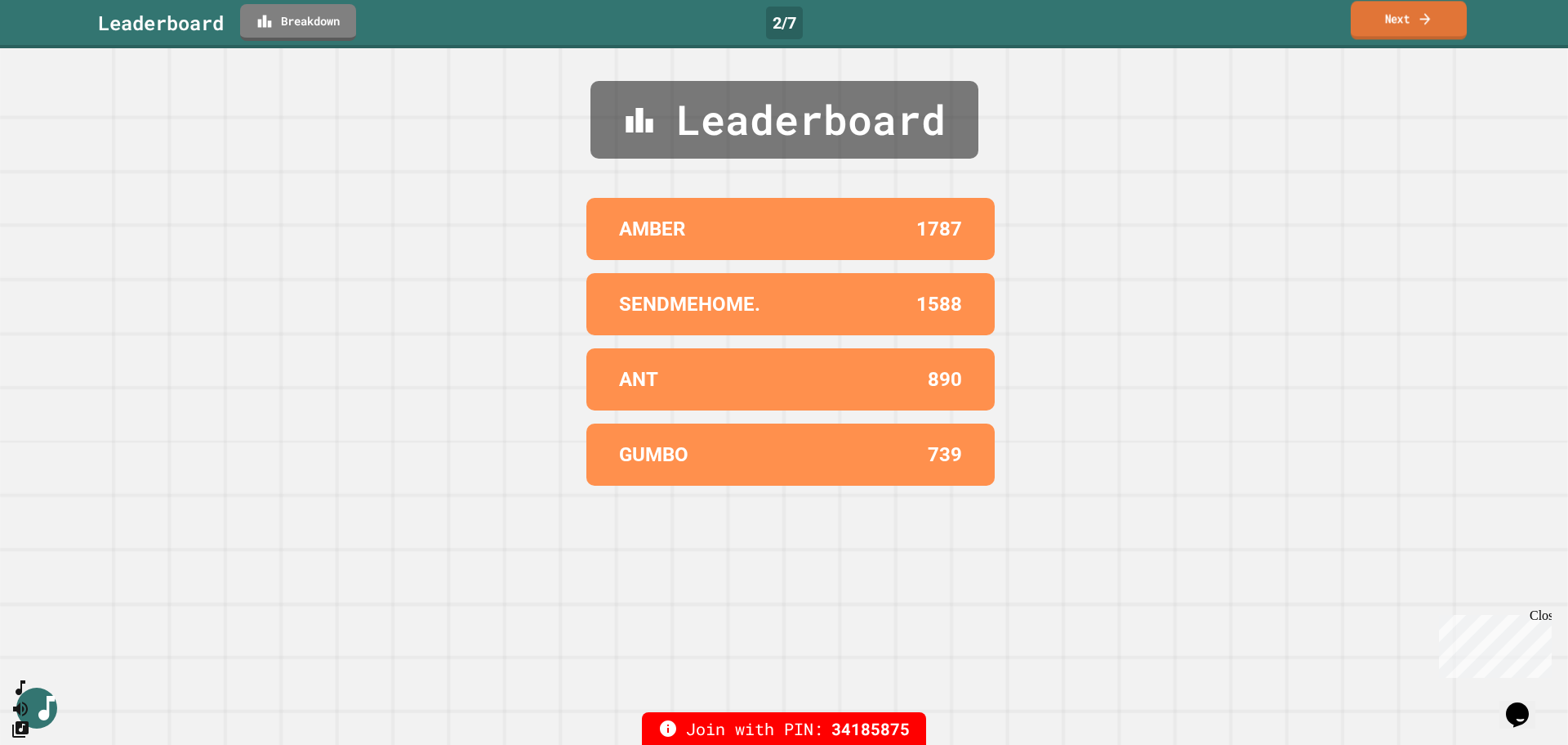
click at [1254, 37] on link "Next" at bounding box center [1409, 20] width 116 height 39
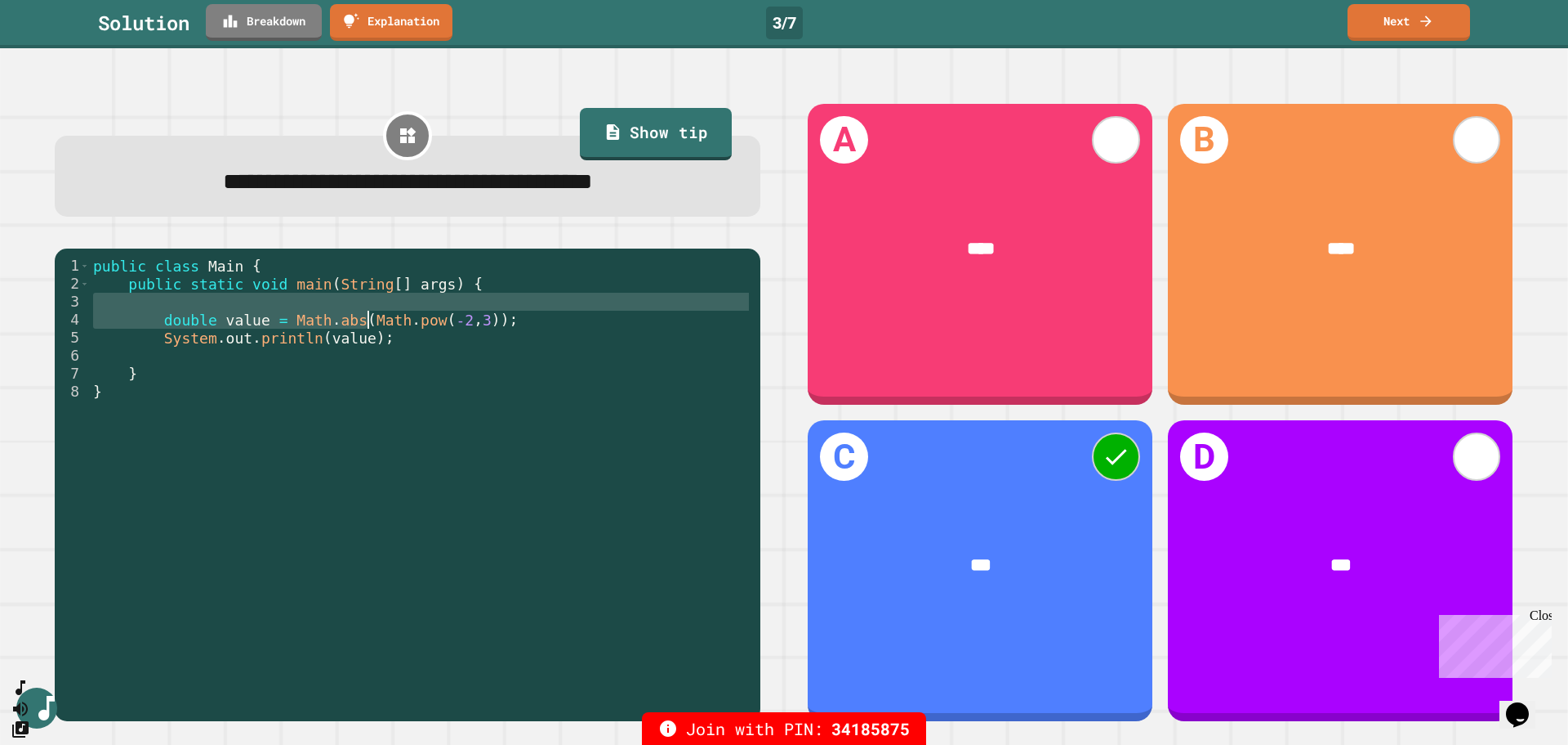
drag, startPoint x: 353, startPoint y: 306, endPoint x: 353, endPoint y: 339, distance: 33.0
click at [359, 336] on div "public class Main { public static void main ( String [ ] args ) { double value …" at bounding box center [421, 481] width 663 height 449
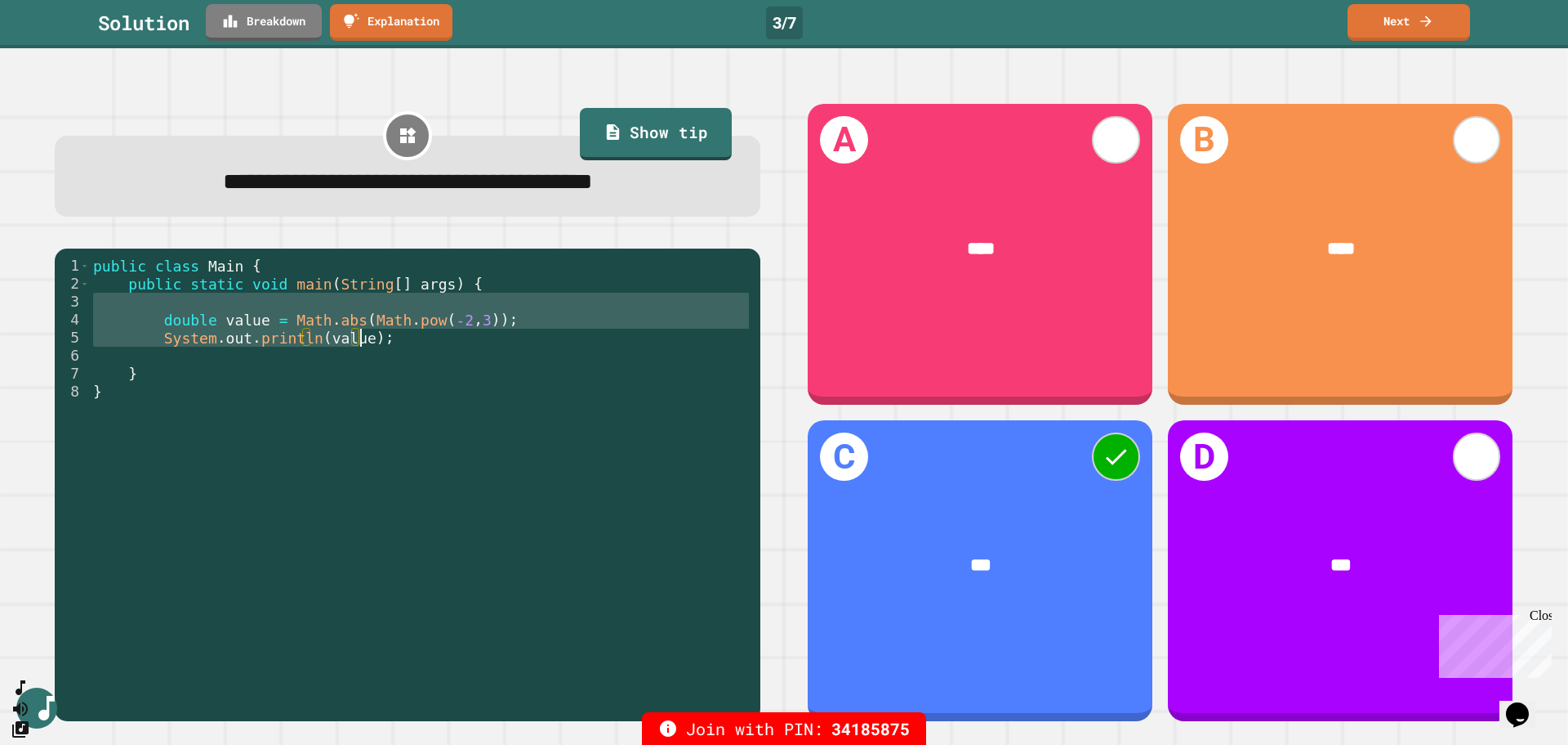
click at [346, 331] on div "public class Main { public static void main ( String [ ] args ) { double value …" at bounding box center [421, 463] width 663 height 413
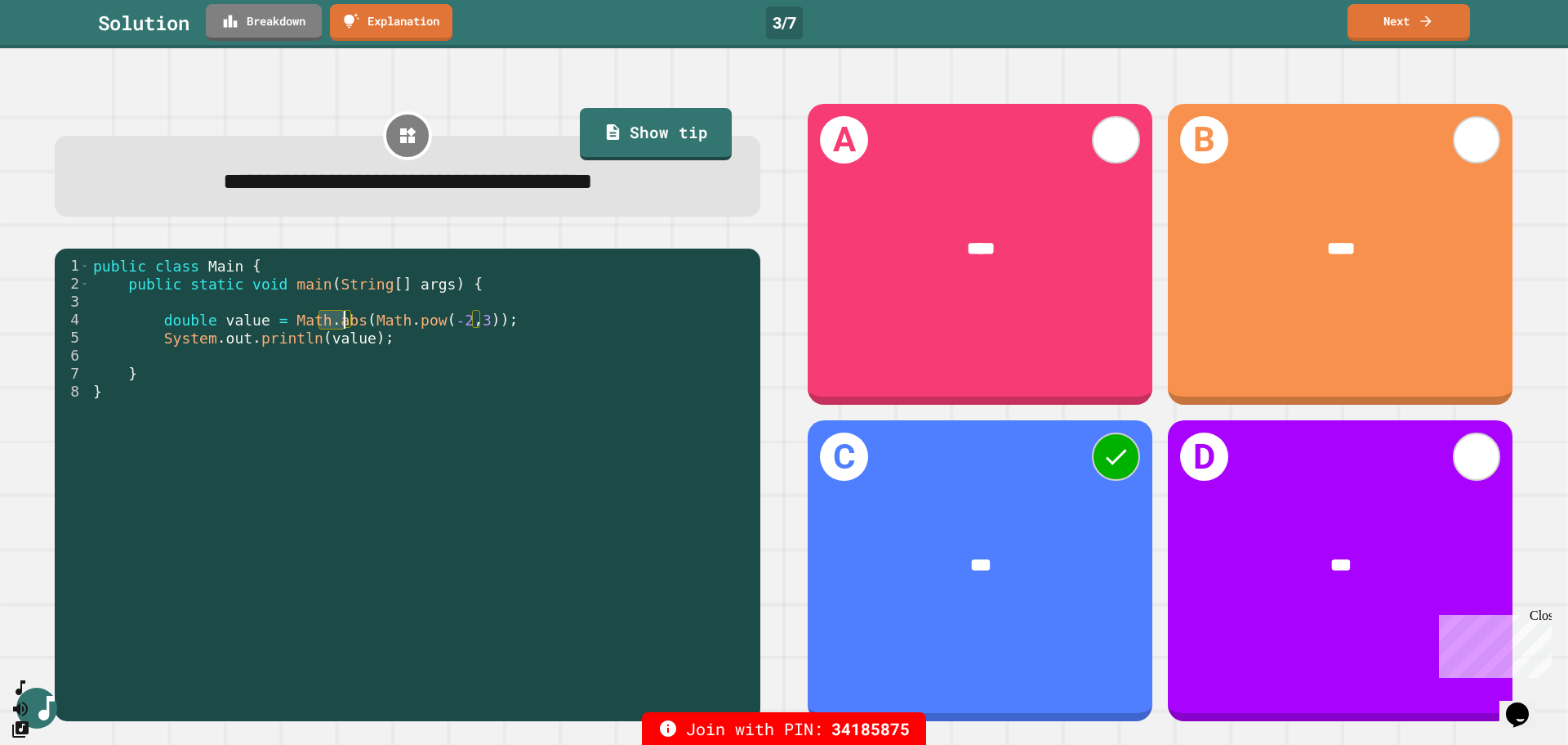
drag, startPoint x: 320, startPoint y: 328, endPoint x: 341, endPoint y: 319, distance: 22.8
click at [341, 319] on div "public class Main { public static void main ( String [ ] args ) { double value …" at bounding box center [421, 481] width 663 height 449
drag, startPoint x: 353, startPoint y: 326, endPoint x: 467, endPoint y: 319, distance: 114.2
click at [467, 319] on div "public class Main { public static void main ( String [ ] args ) { double value …" at bounding box center [421, 481] width 663 height 449
click at [1254, 28] on link "Next" at bounding box center [1409, 21] width 121 height 39
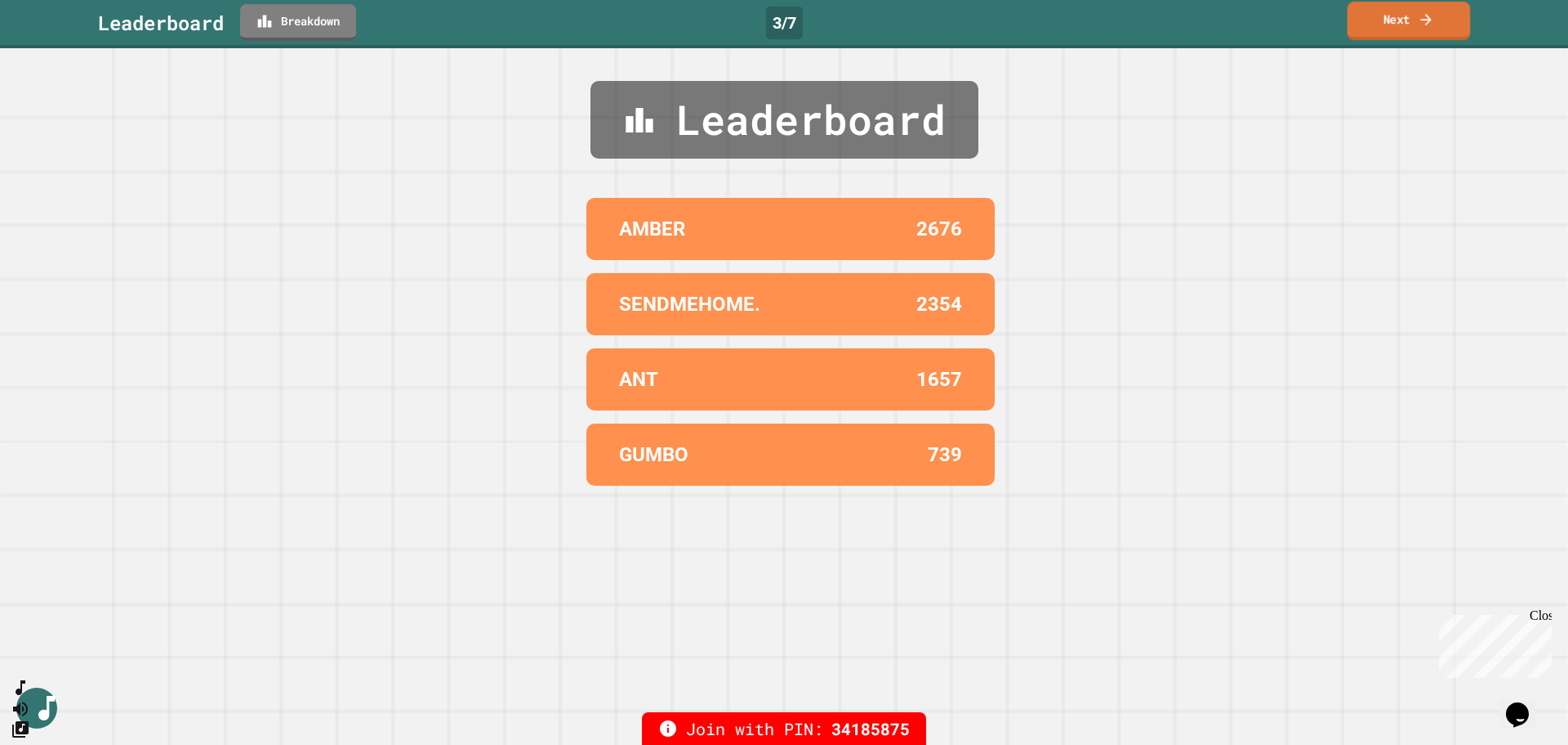
click at [1254, 12] on link "Next" at bounding box center [1409, 21] width 123 height 39
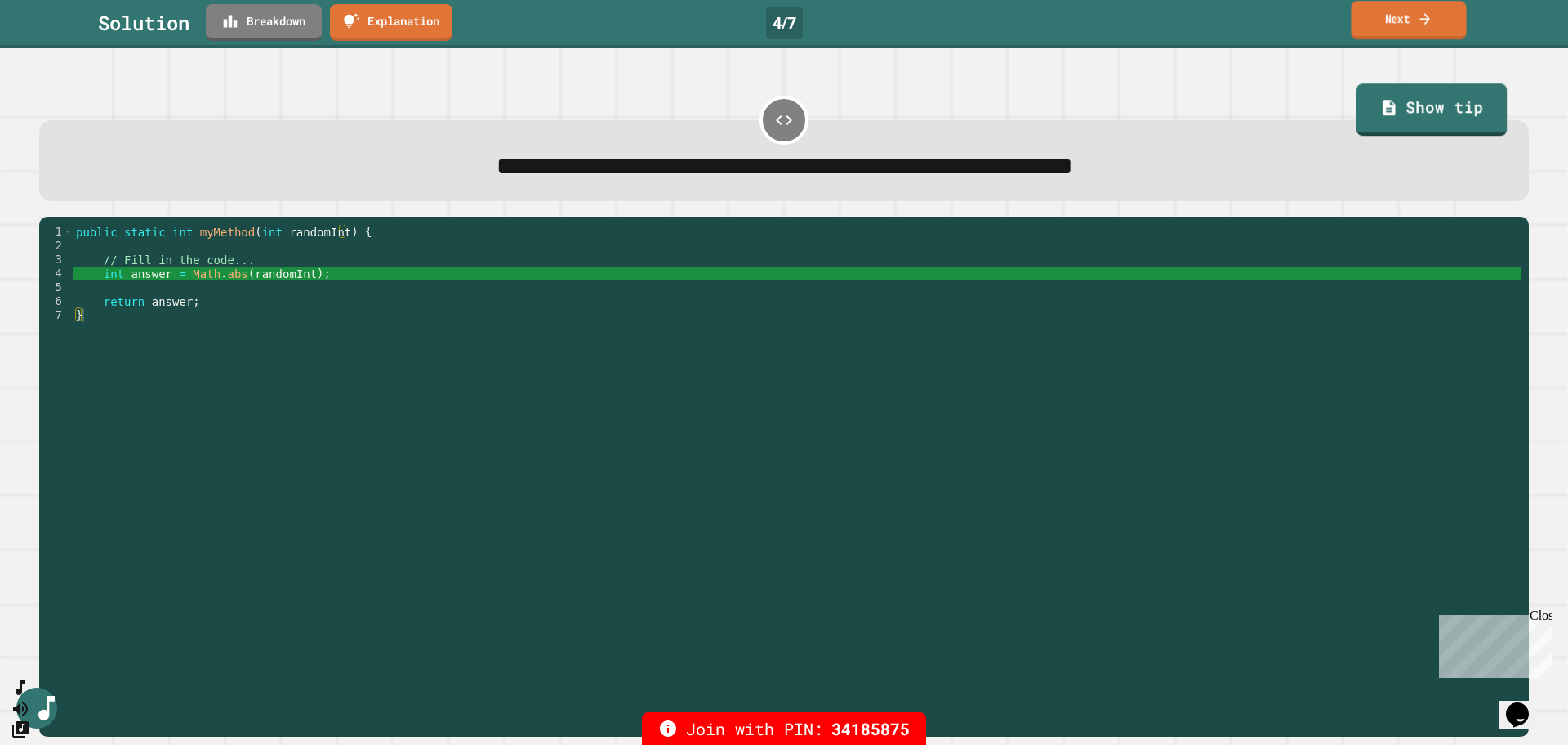
click at [1254, 33] on link "Next" at bounding box center [1409, 20] width 116 height 39
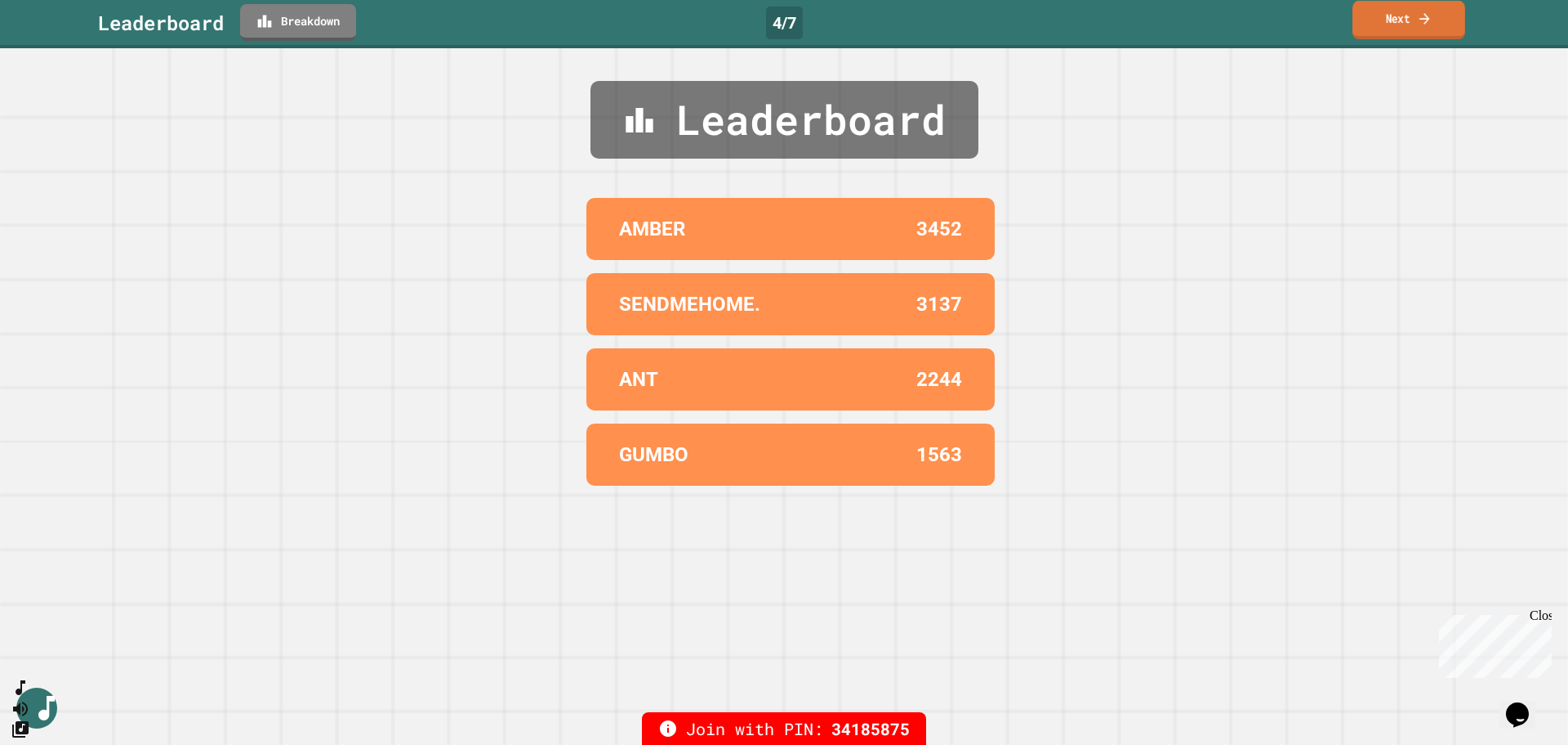
click at [1254, 28] on link "Next" at bounding box center [1408, 20] width 113 height 39
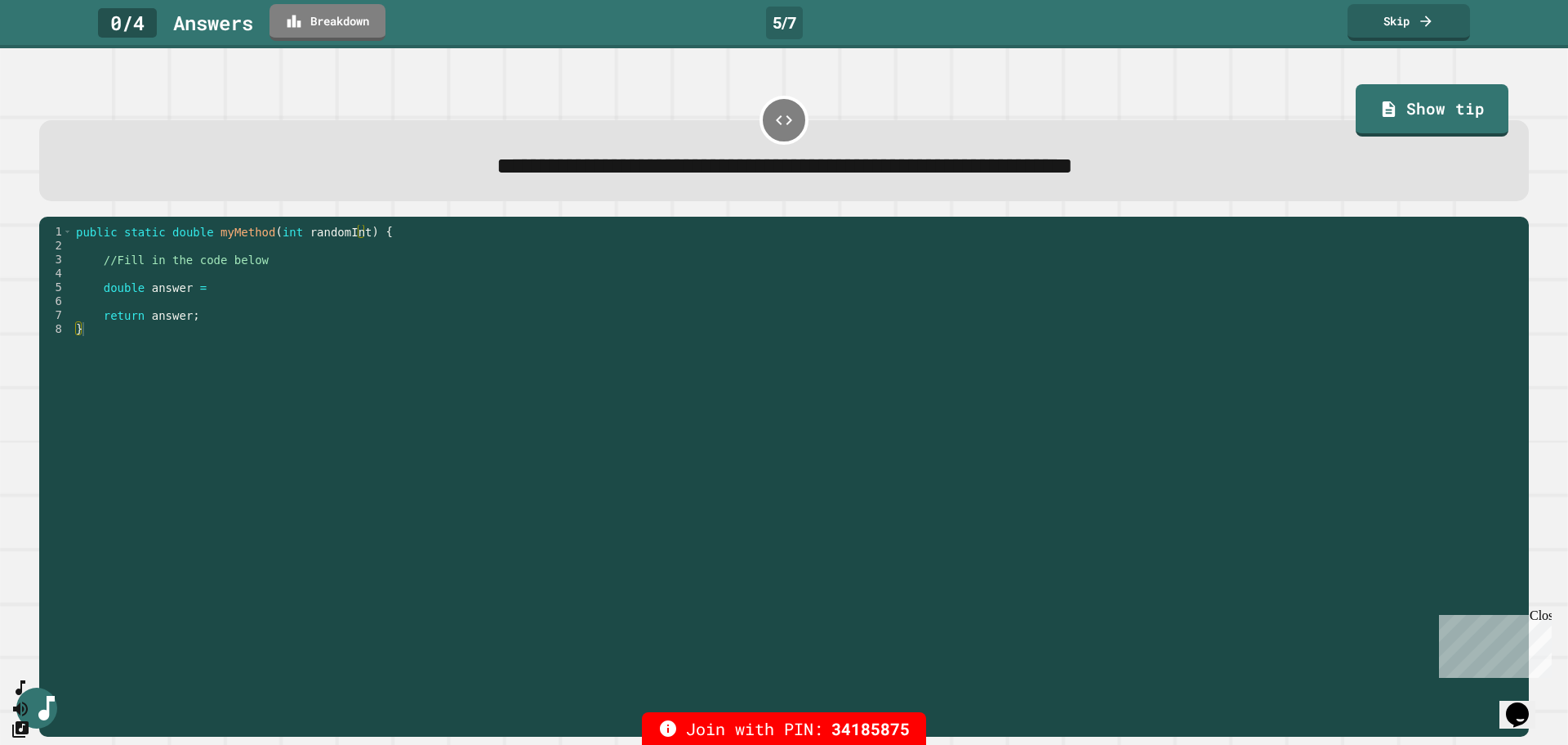
click at [258, 298] on div "public static double myMethod ( int randomInt ) { //Fill in the code below doub…" at bounding box center [797, 467] width 1449 height 487
click at [245, 294] on div "public static double myMethod ( int randomInt ) { //Fill in the code below doub…" at bounding box center [797, 467] width 1449 height 487
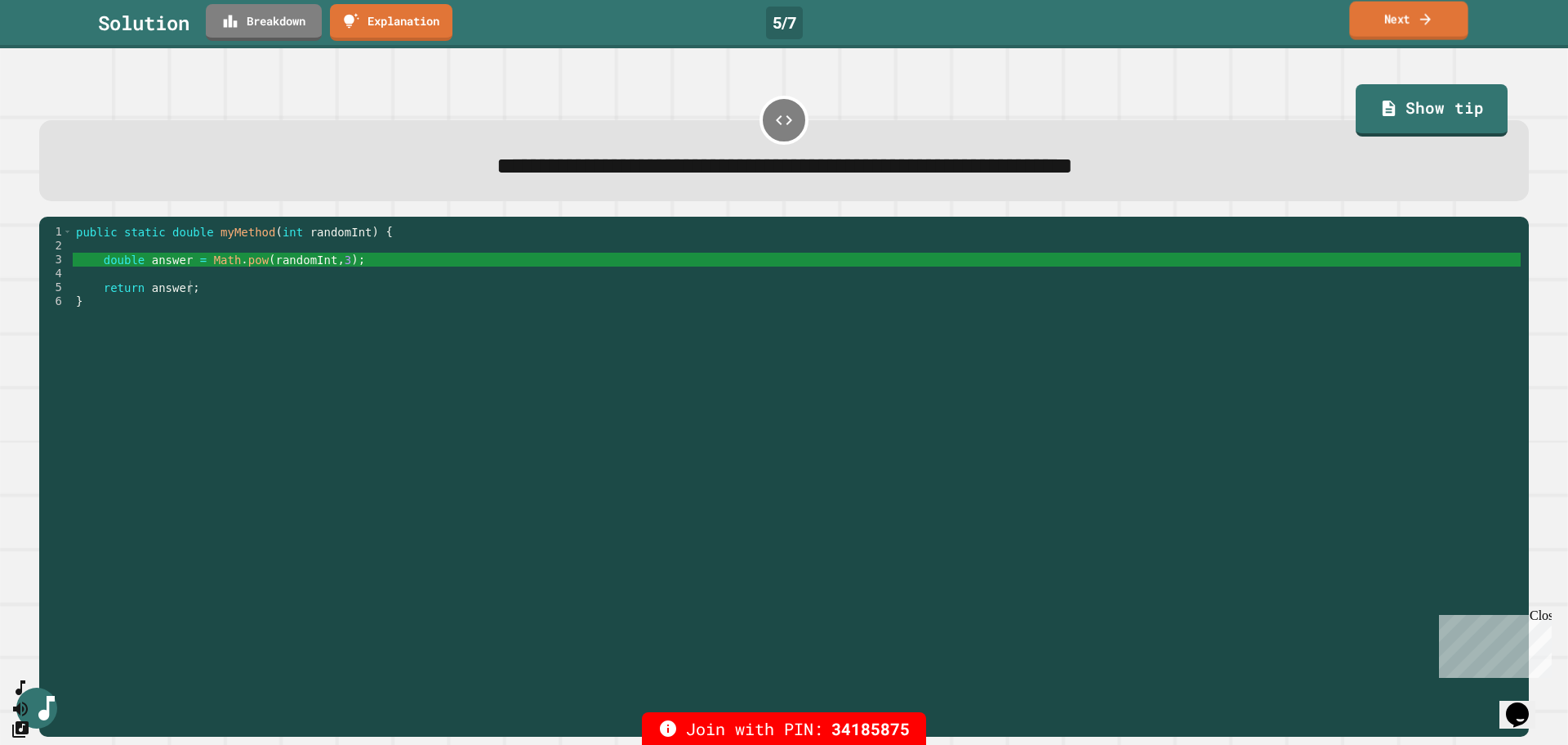
click at [1254, 24] on link "Next" at bounding box center [1408, 21] width 118 height 39
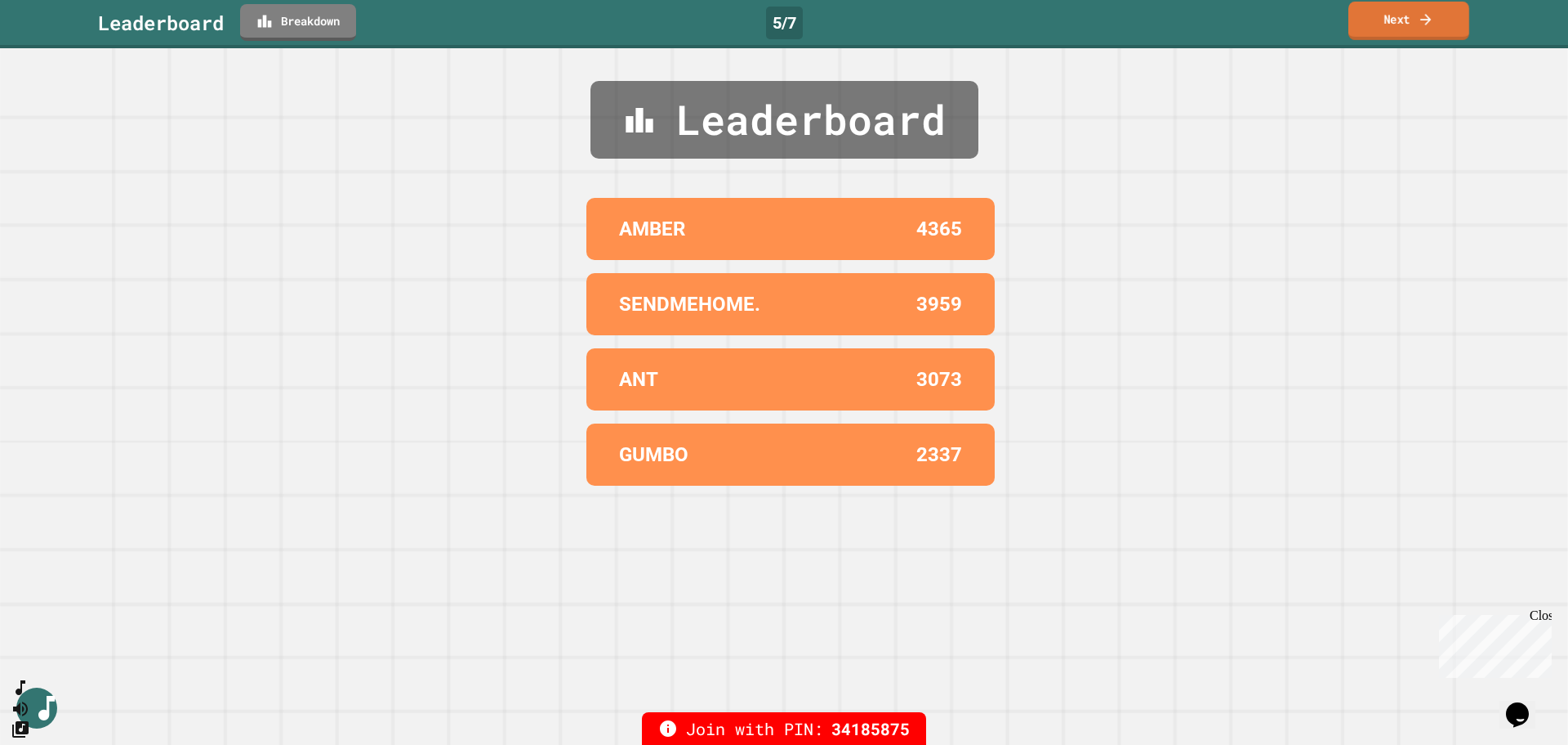
click at [1254, 18] on icon at bounding box center [1425, 19] width 16 height 17
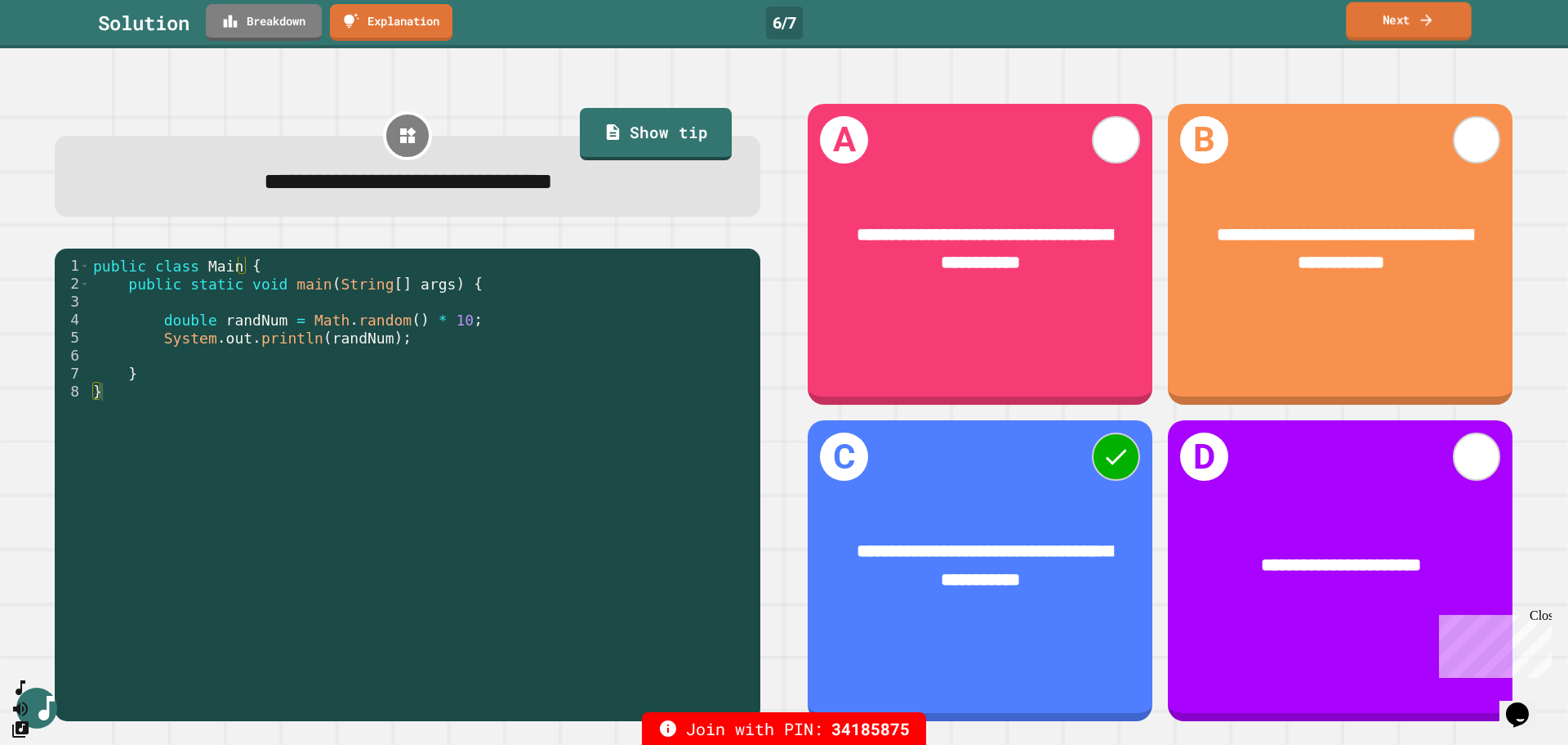
click at [1254, 21] on link "Next" at bounding box center [1409, 22] width 126 height 39
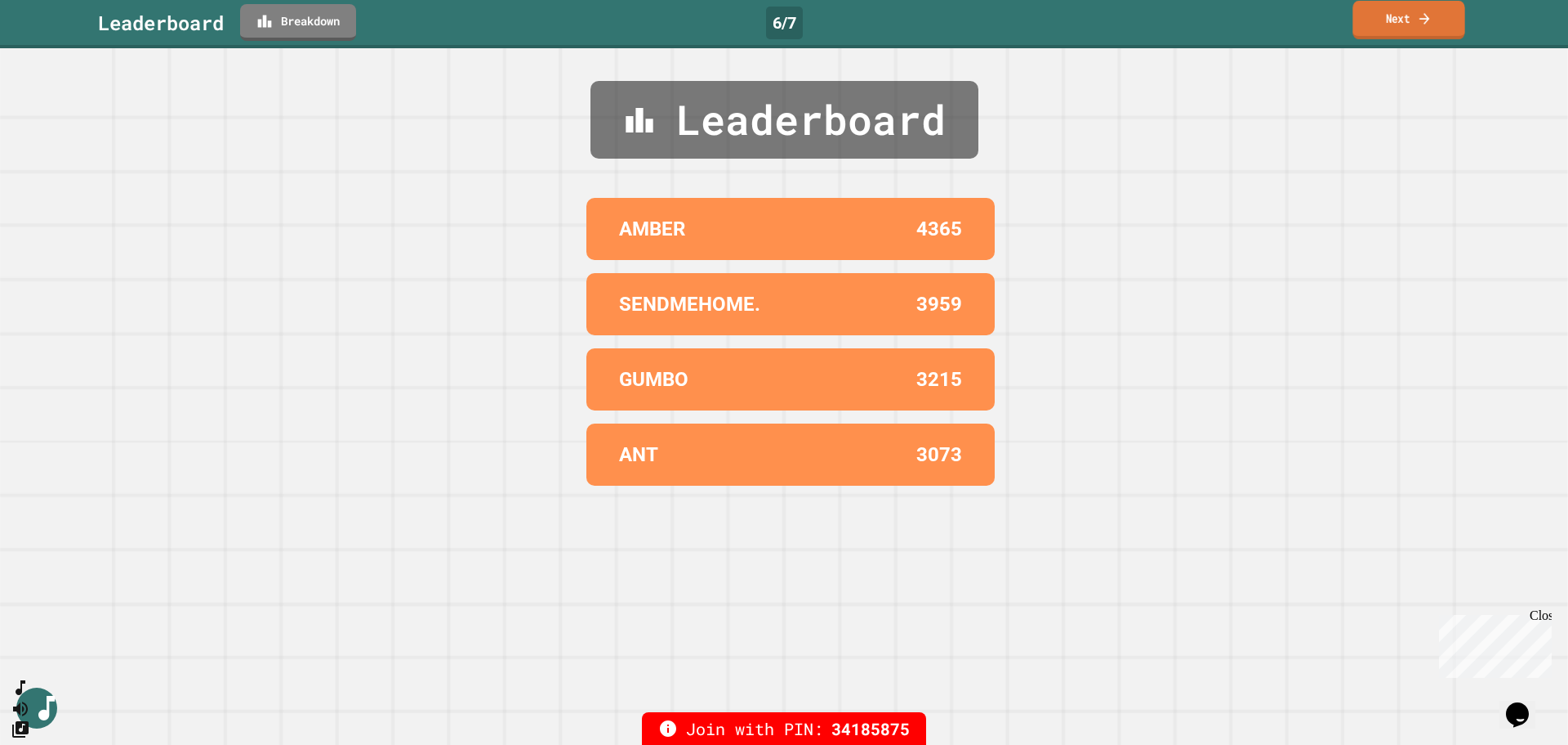
click at [1254, 23] on link "Next" at bounding box center [1408, 20] width 112 height 39
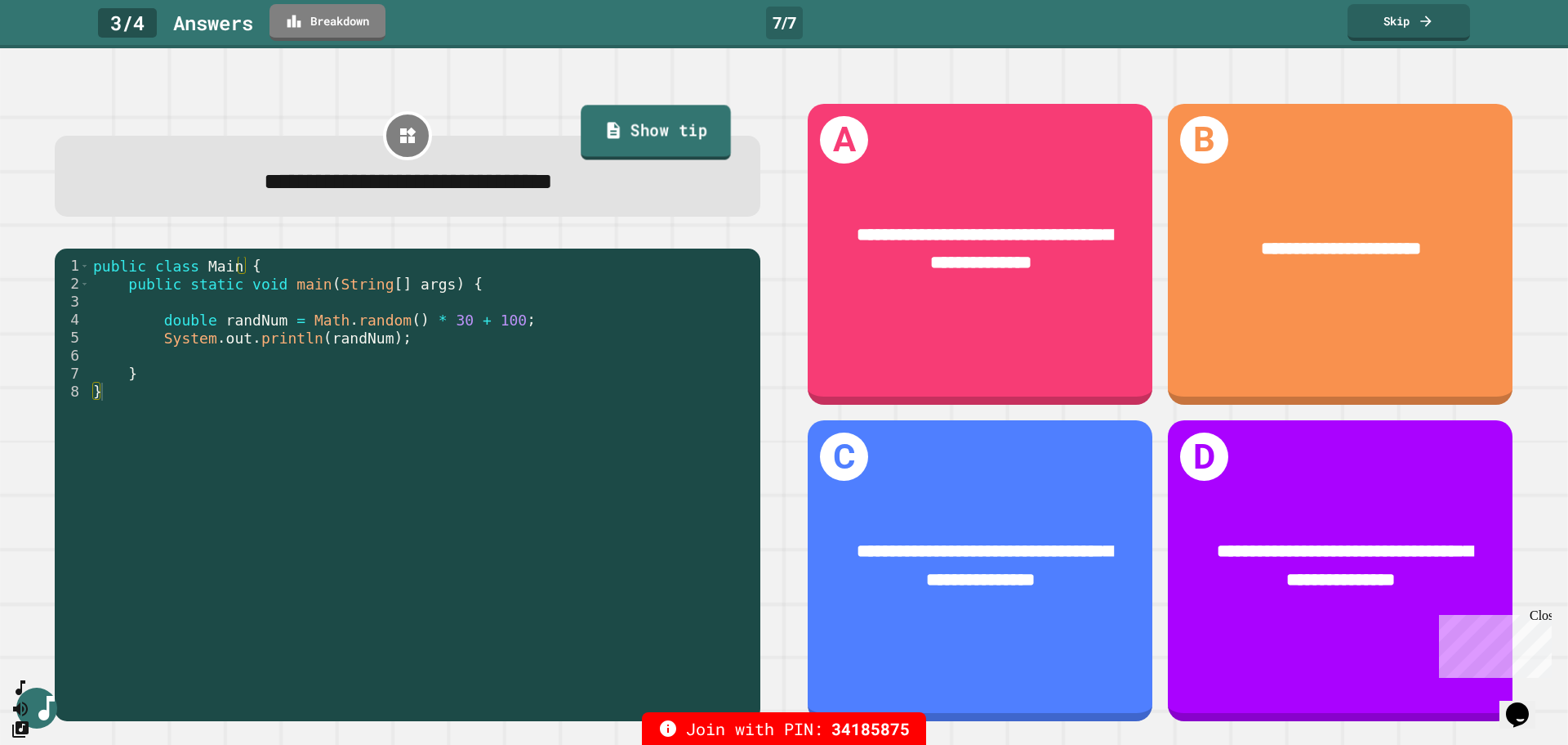
click at [588, 133] on link "Show tip" at bounding box center [656, 132] width 150 height 55
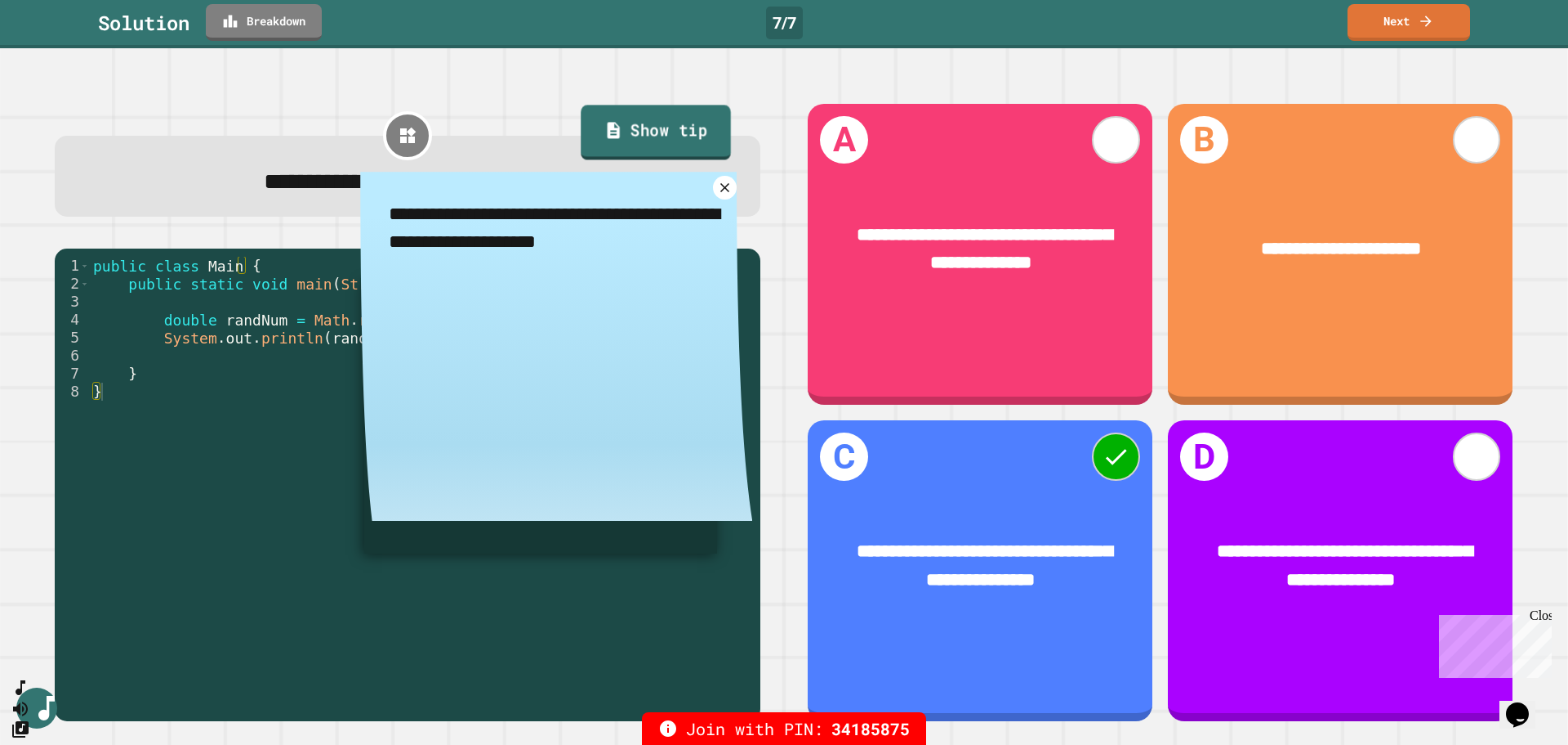
click at [588, 133] on link "Show tip" at bounding box center [656, 132] width 150 height 55
click at [719, 193] on icon at bounding box center [724, 187] width 11 height 11
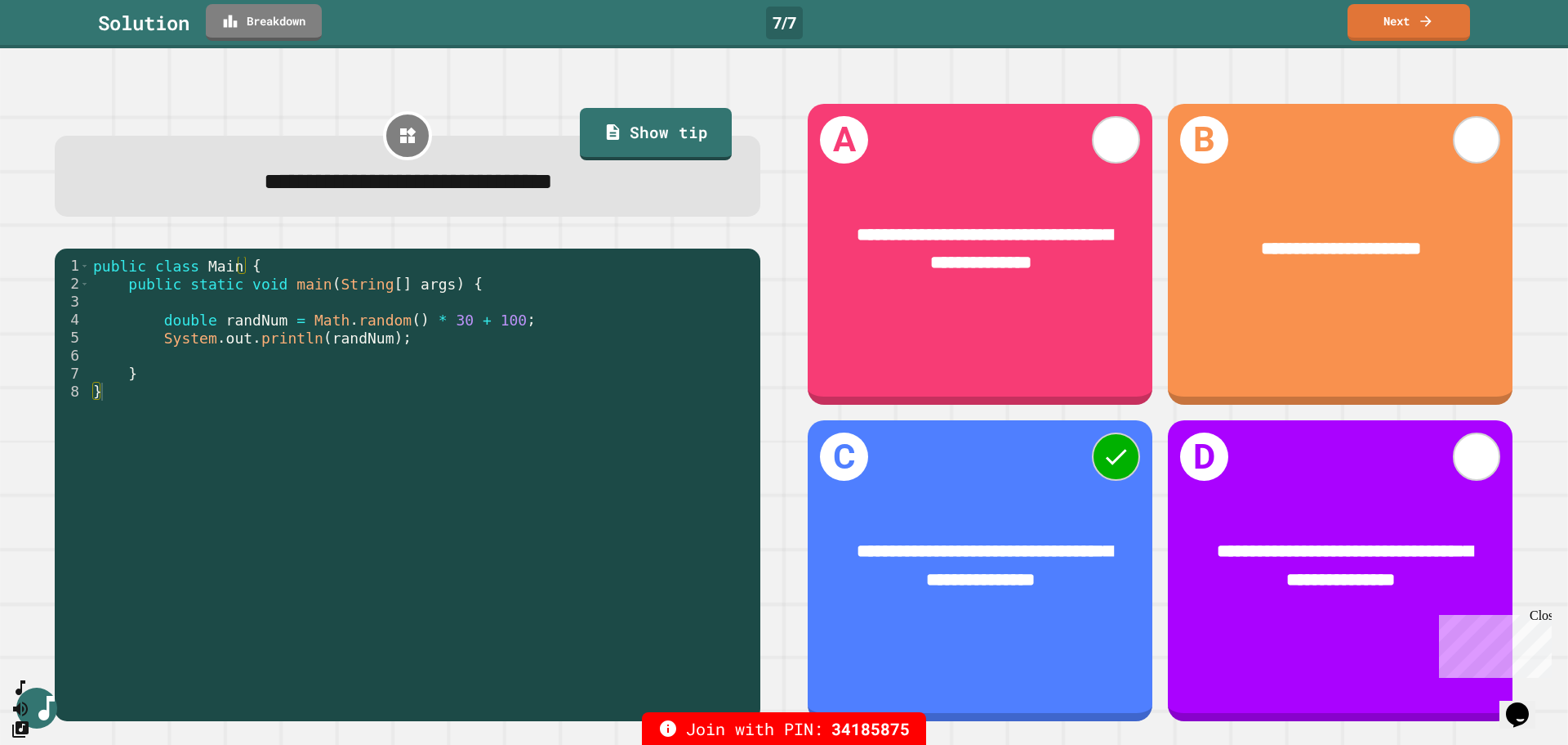
click at [448, 320] on div "public class Main { public static void main ( String [ ] args ) { double randNu…" at bounding box center [421, 481] width 663 height 449
click at [1254, 12] on link "Next" at bounding box center [1409, 20] width 116 height 39
